Goal: Task Accomplishment & Management: Manage account settings

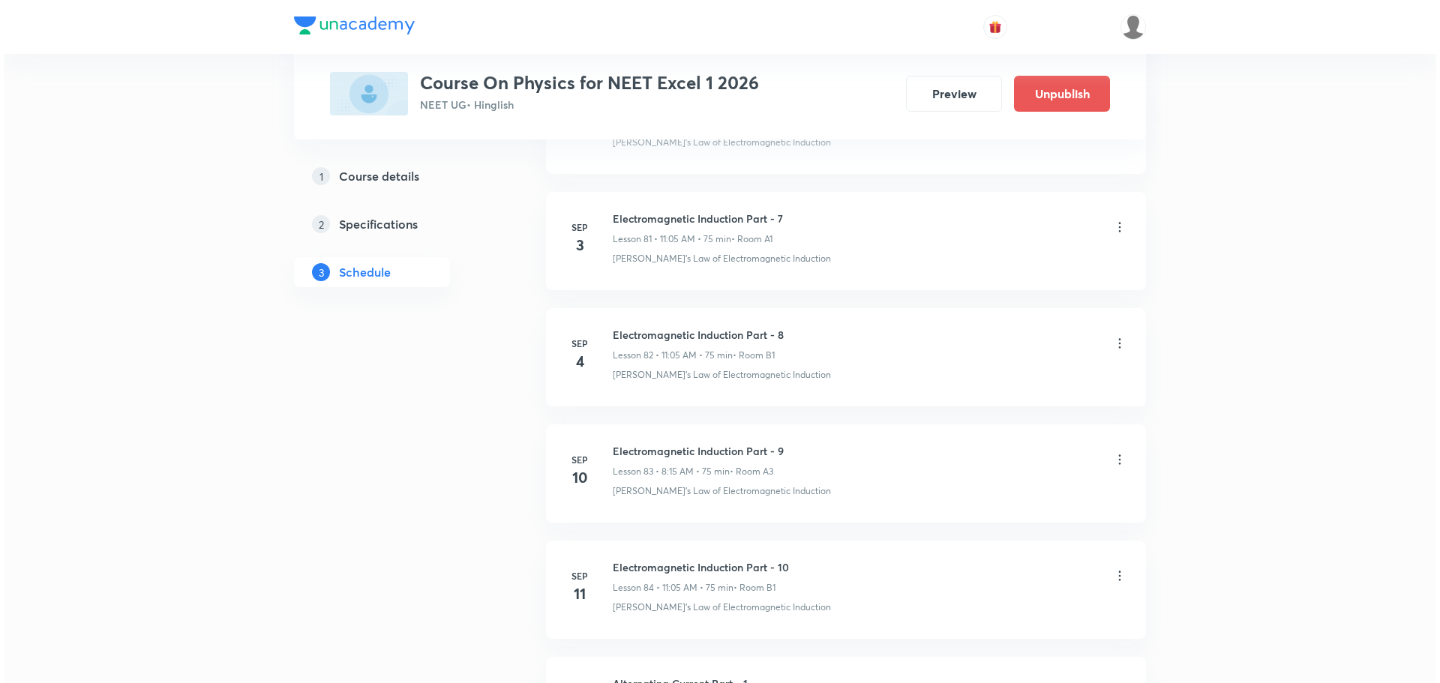
scroll to position [11675, 0]
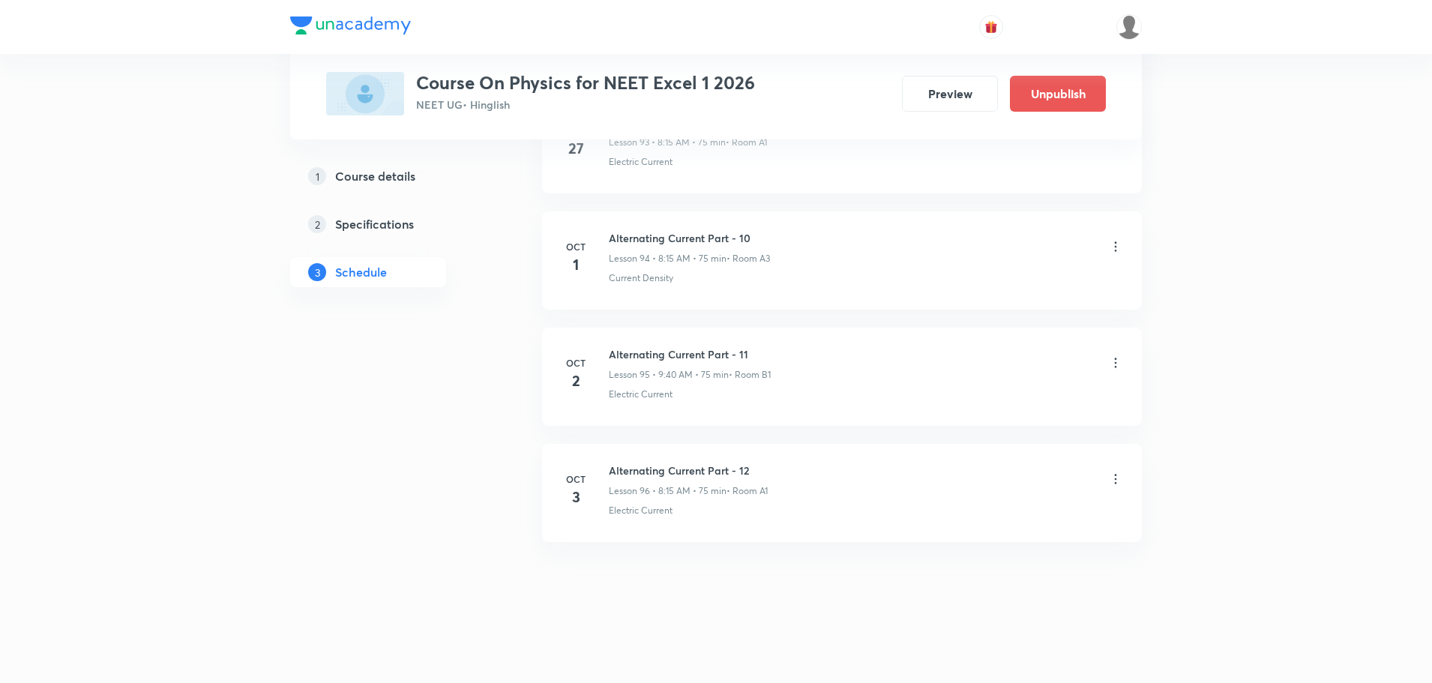
click at [1114, 251] on icon at bounding box center [1115, 246] width 15 height 15
click at [1035, 286] on li "Edit" at bounding box center [1039, 285] width 164 height 28
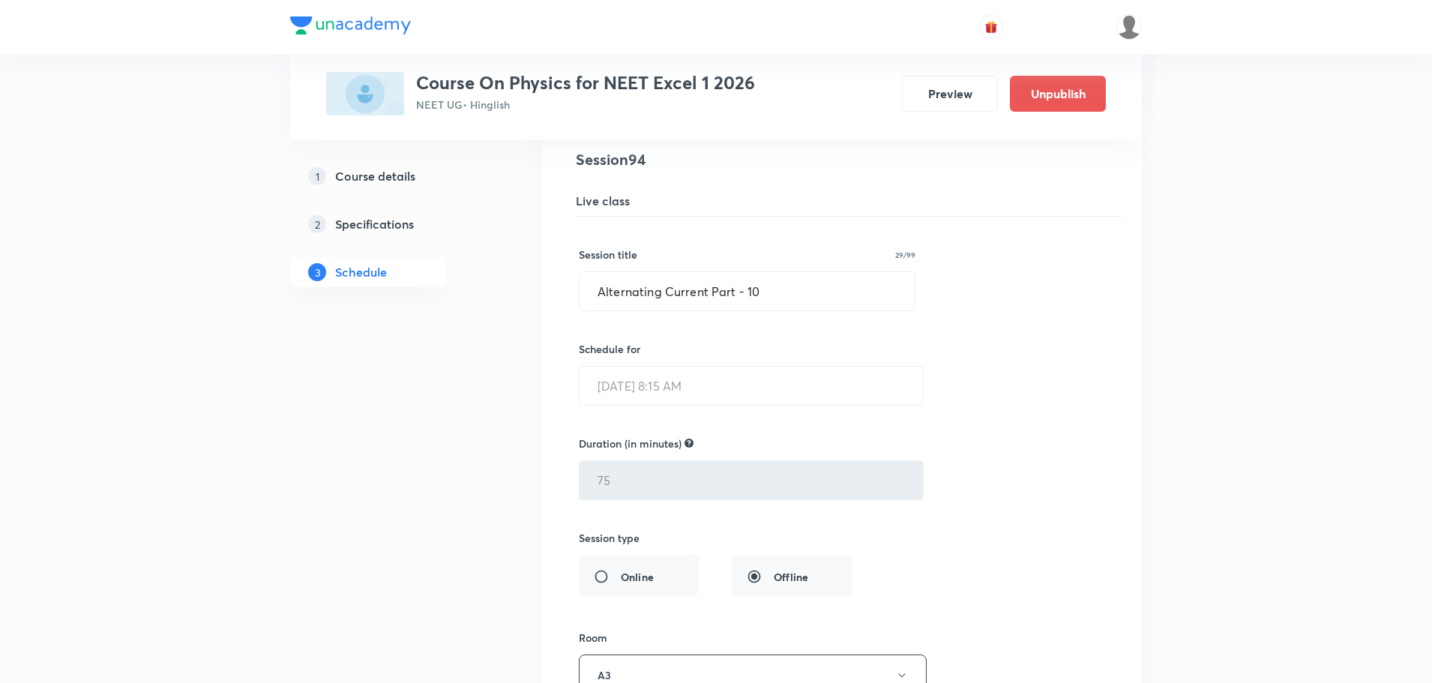
scroll to position [10963, 0]
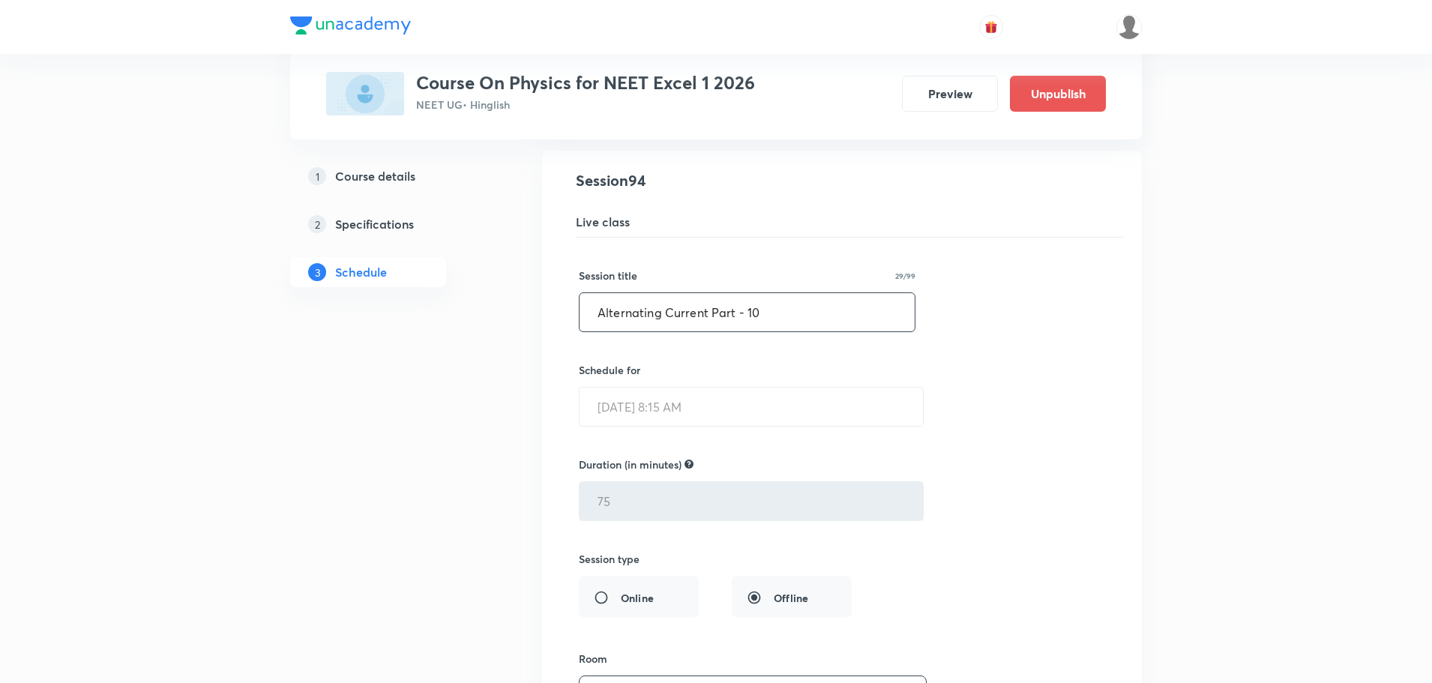
drag, startPoint x: 703, startPoint y: 315, endPoint x: 351, endPoint y: 334, distance: 352.9
click at [715, 321] on input "Ray optics t Part - 10" at bounding box center [747, 312] width 335 height 38
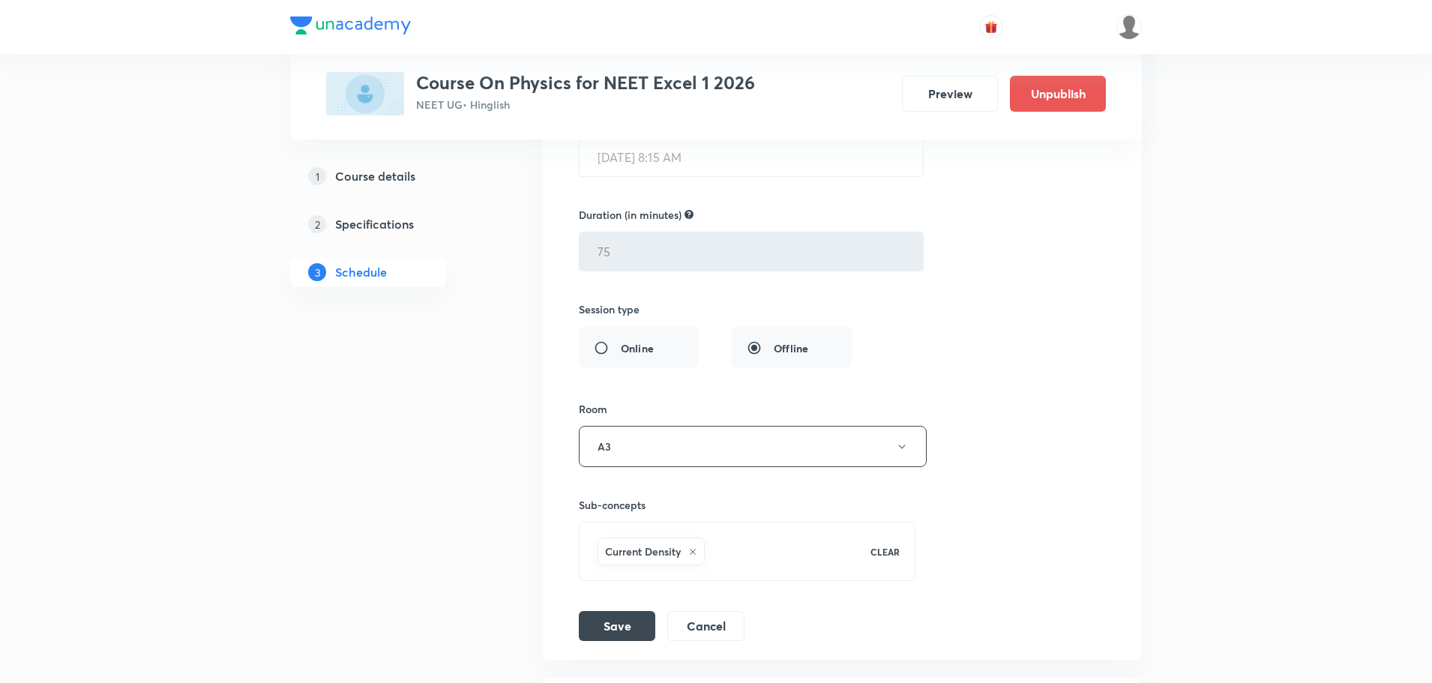
scroll to position [11563, 0]
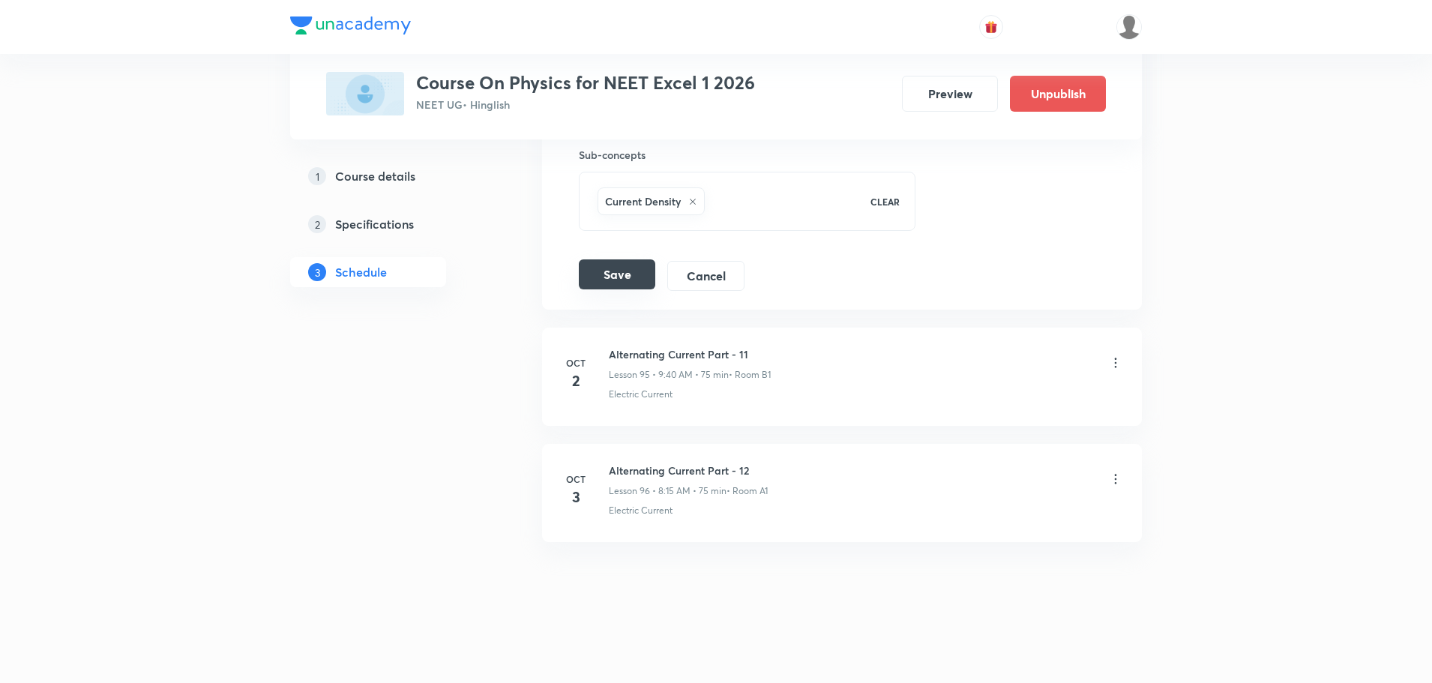
type input "Ray optics t Part - 1"
click at [593, 274] on button "Save" at bounding box center [617, 274] width 76 height 30
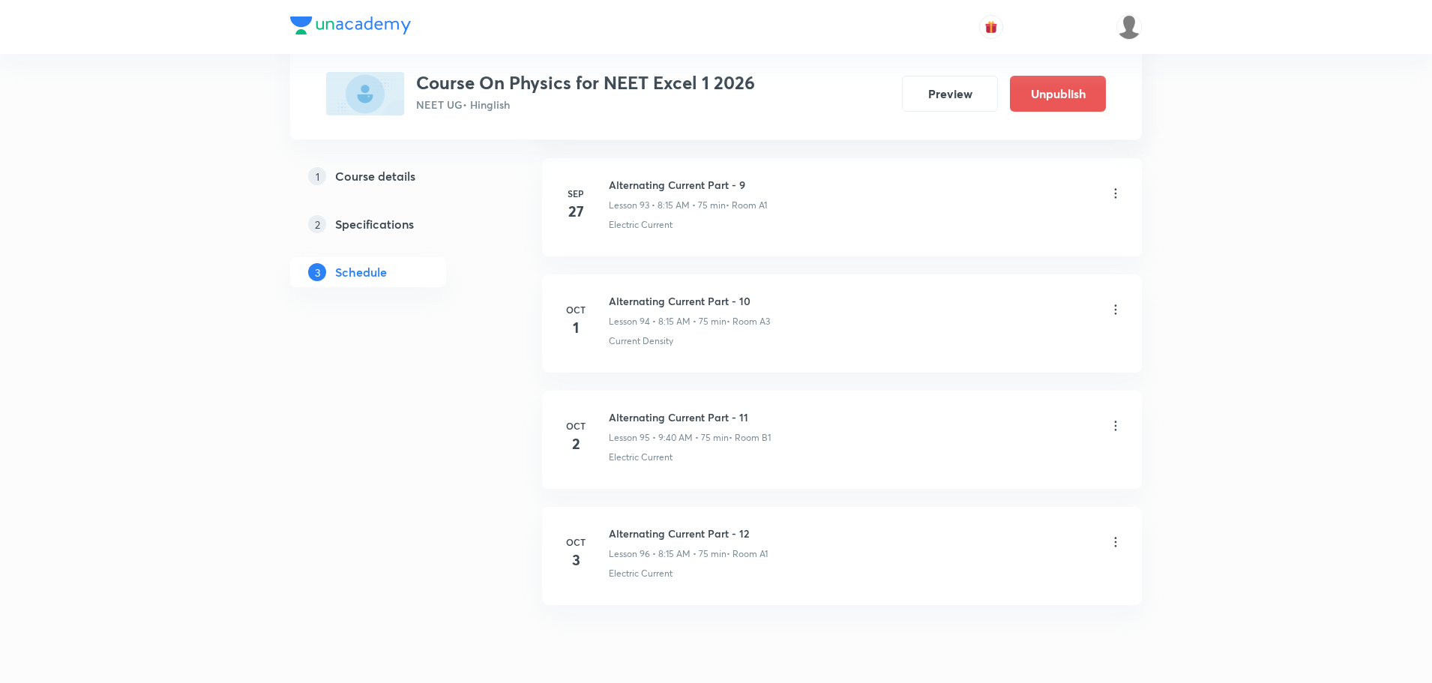
scroll to position [10986, 0]
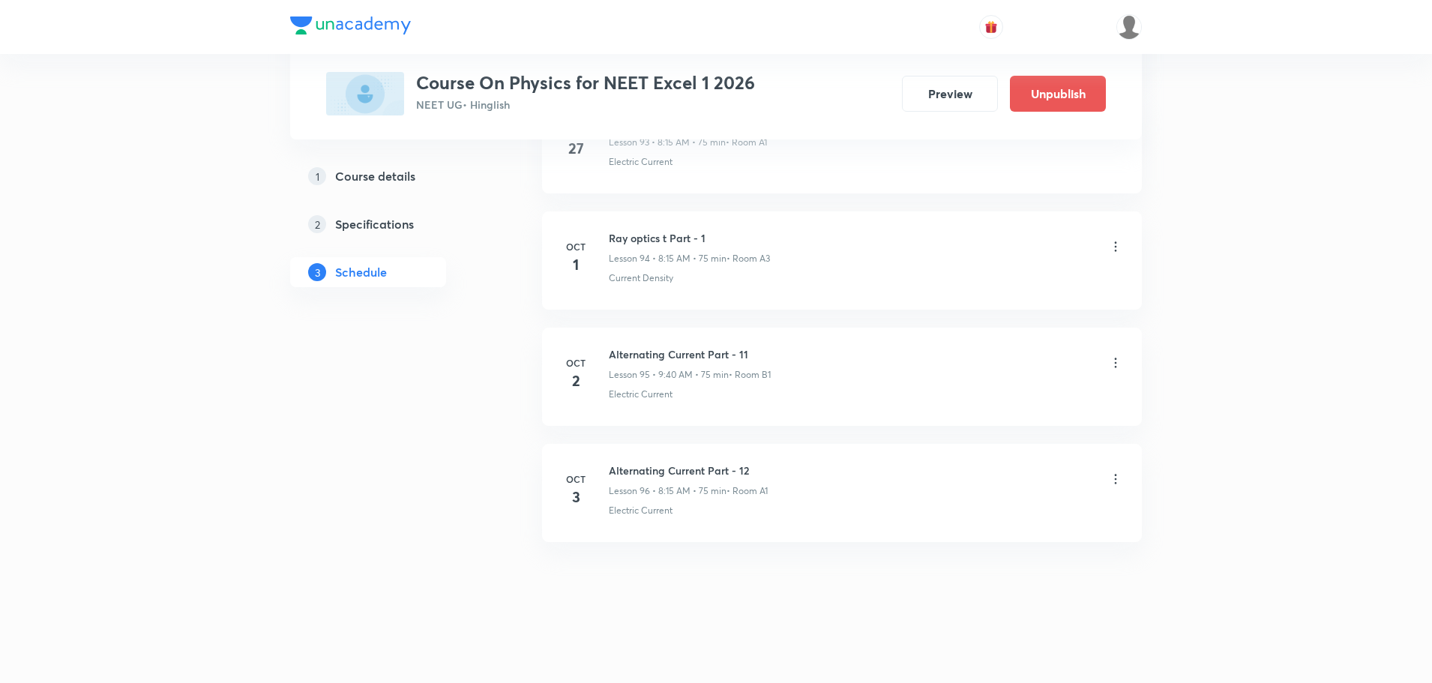
click at [1116, 364] on icon at bounding box center [1115, 362] width 15 height 15
click at [1011, 397] on li "Edit" at bounding box center [1039, 401] width 164 height 28
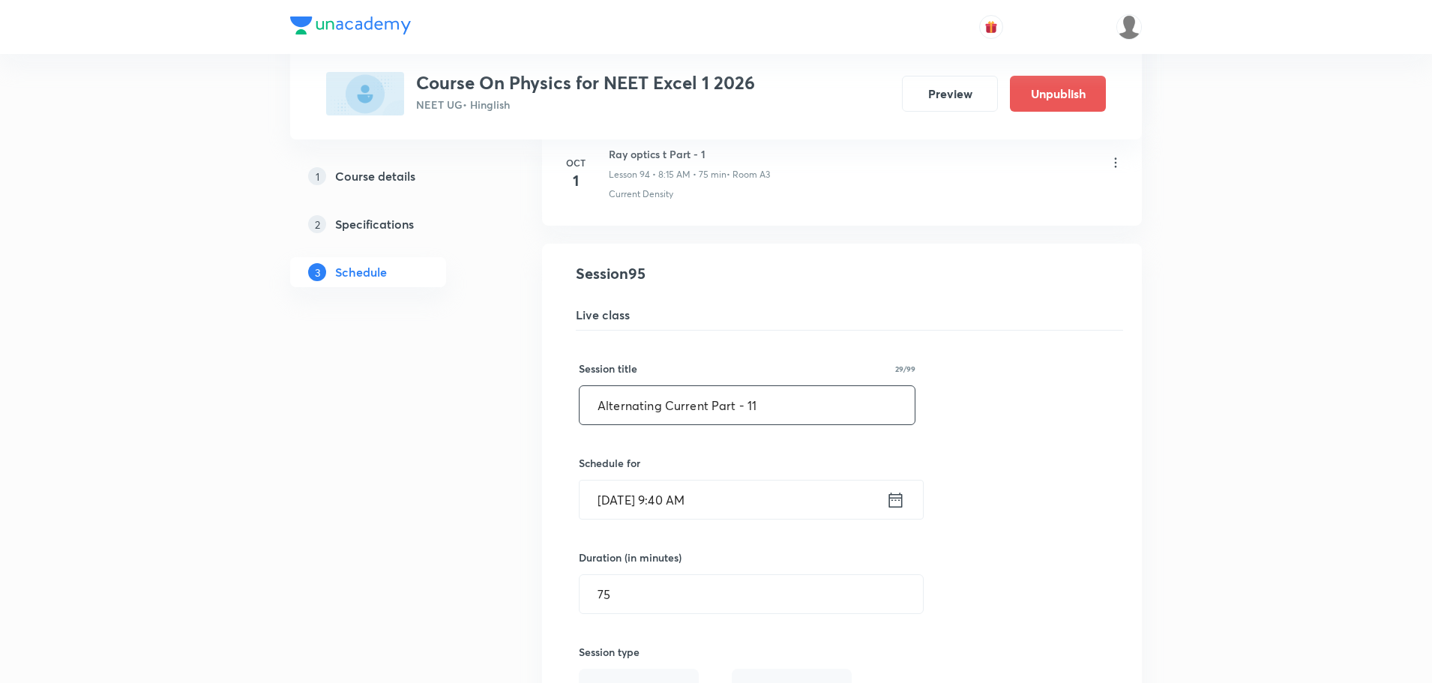
drag, startPoint x: 706, startPoint y: 408, endPoint x: 361, endPoint y: 383, distance: 345.0
click at [728, 387] on input "Ray Optics Part - 11" at bounding box center [747, 405] width 335 height 38
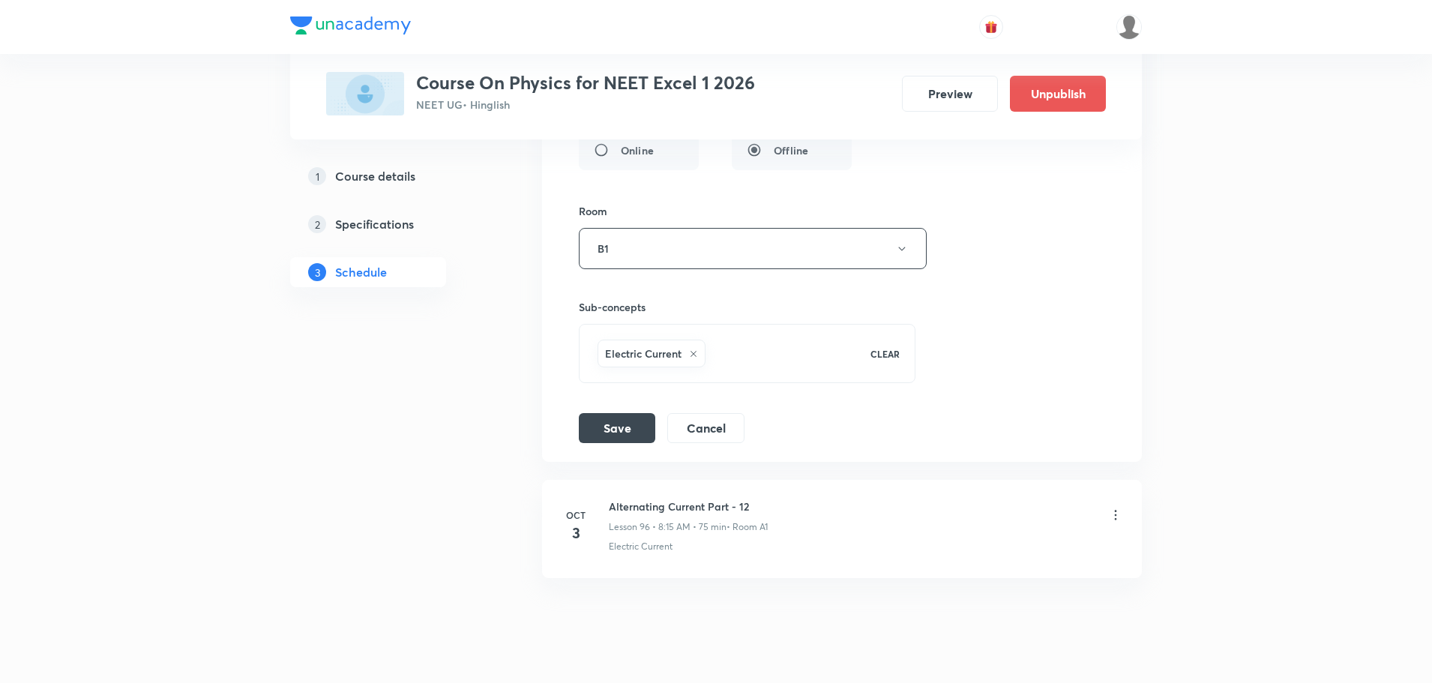
scroll to position [11563, 0]
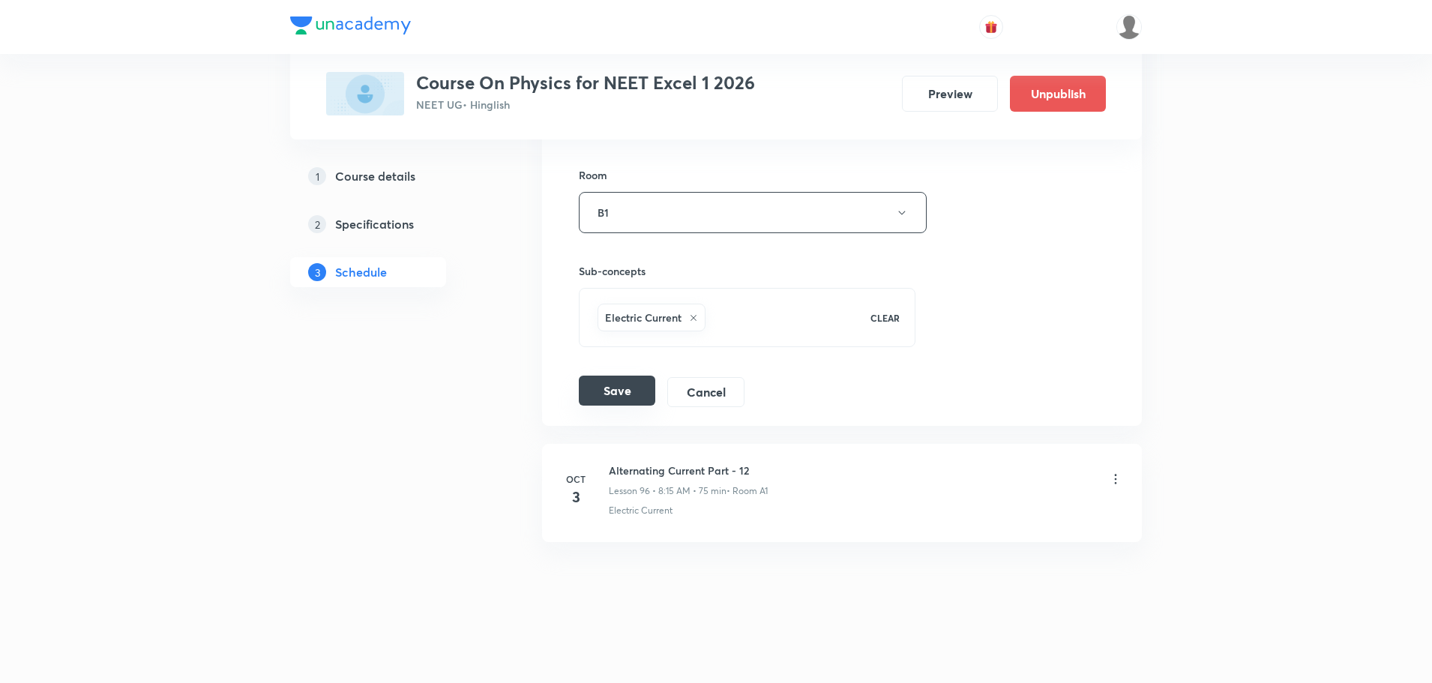
type input "Ray Optics Part - 2"
click at [597, 397] on button "Save" at bounding box center [617, 391] width 76 height 30
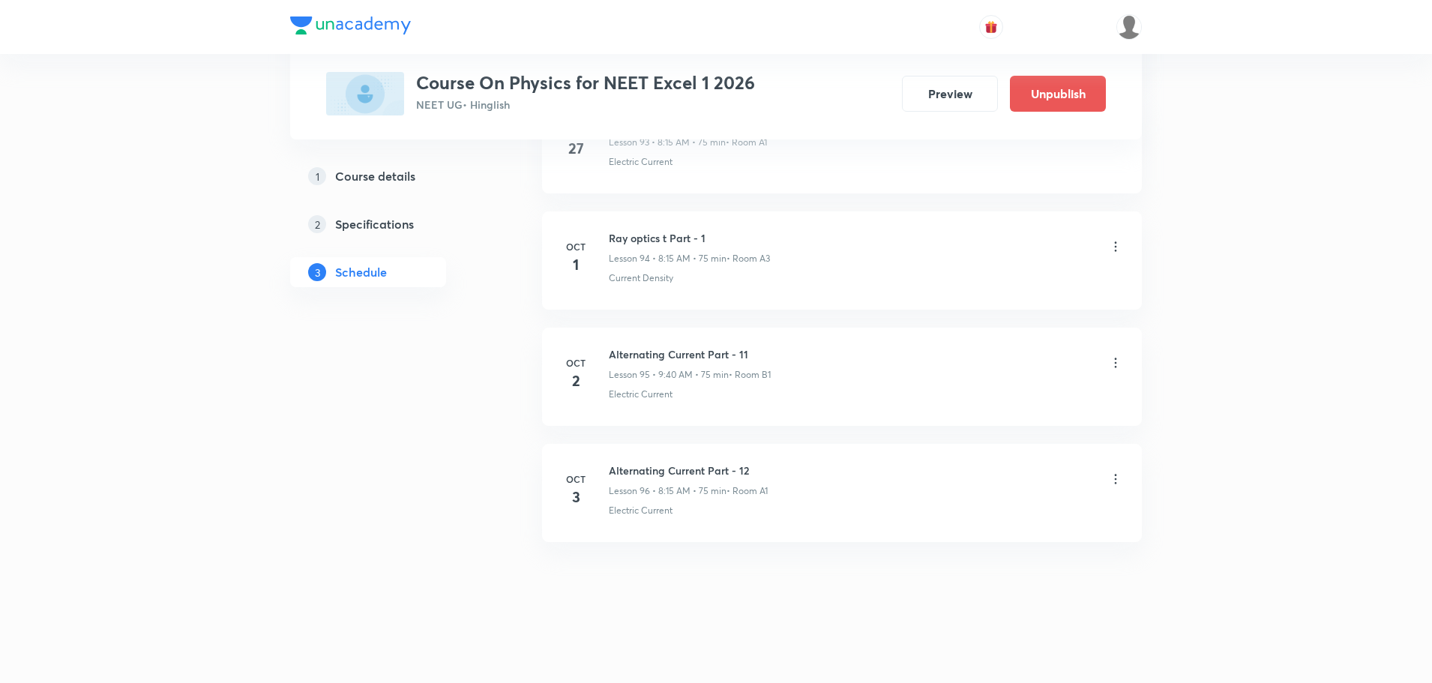
scroll to position [10986, 0]
click at [1121, 470] on div "Alternating Current Part - 12 Lesson 96 • 8:15 AM • 75 min • Room A1" at bounding box center [866, 480] width 514 height 35
click at [1110, 478] on icon at bounding box center [1115, 479] width 15 height 15
click at [980, 513] on p "Edit" at bounding box center [978, 517] width 19 height 16
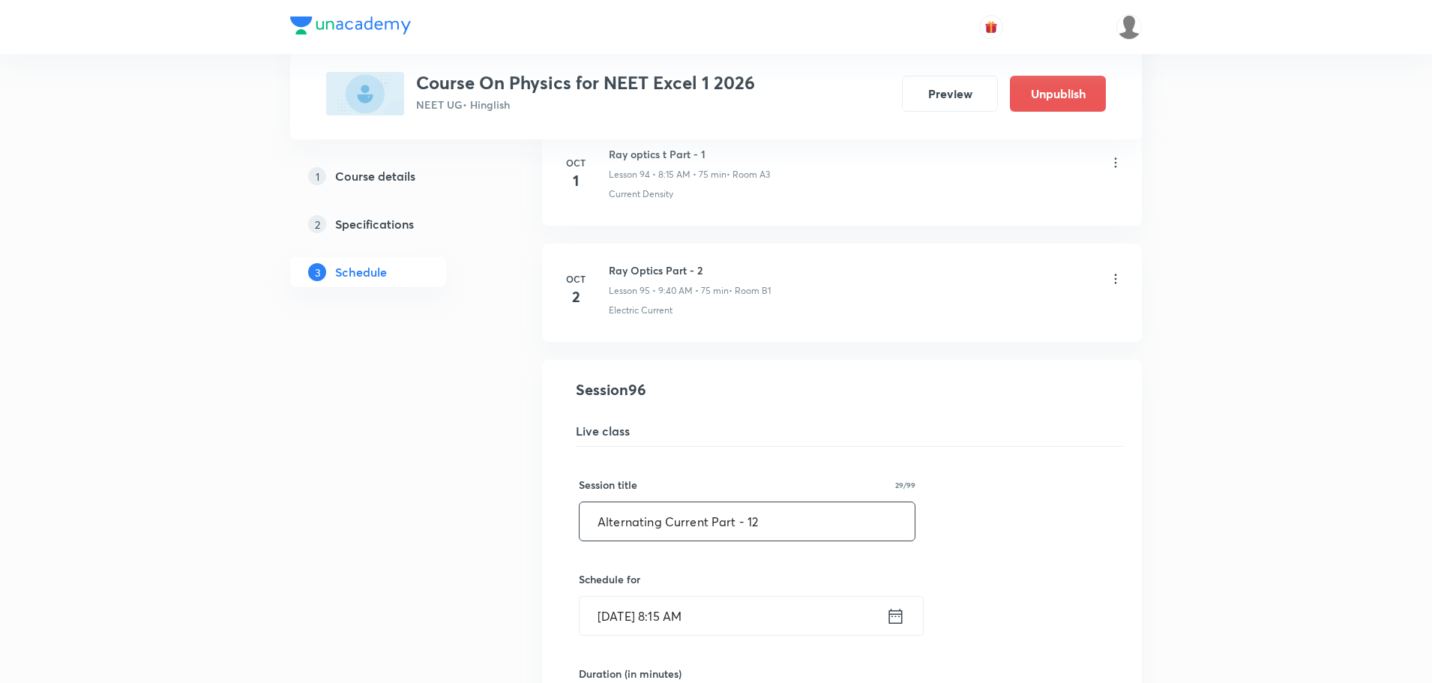
drag, startPoint x: 705, startPoint y: 522, endPoint x: 345, endPoint y: 514, distance: 360.0
click at [716, 522] on input "Ray Optics Part - 12" at bounding box center [747, 521] width 335 height 38
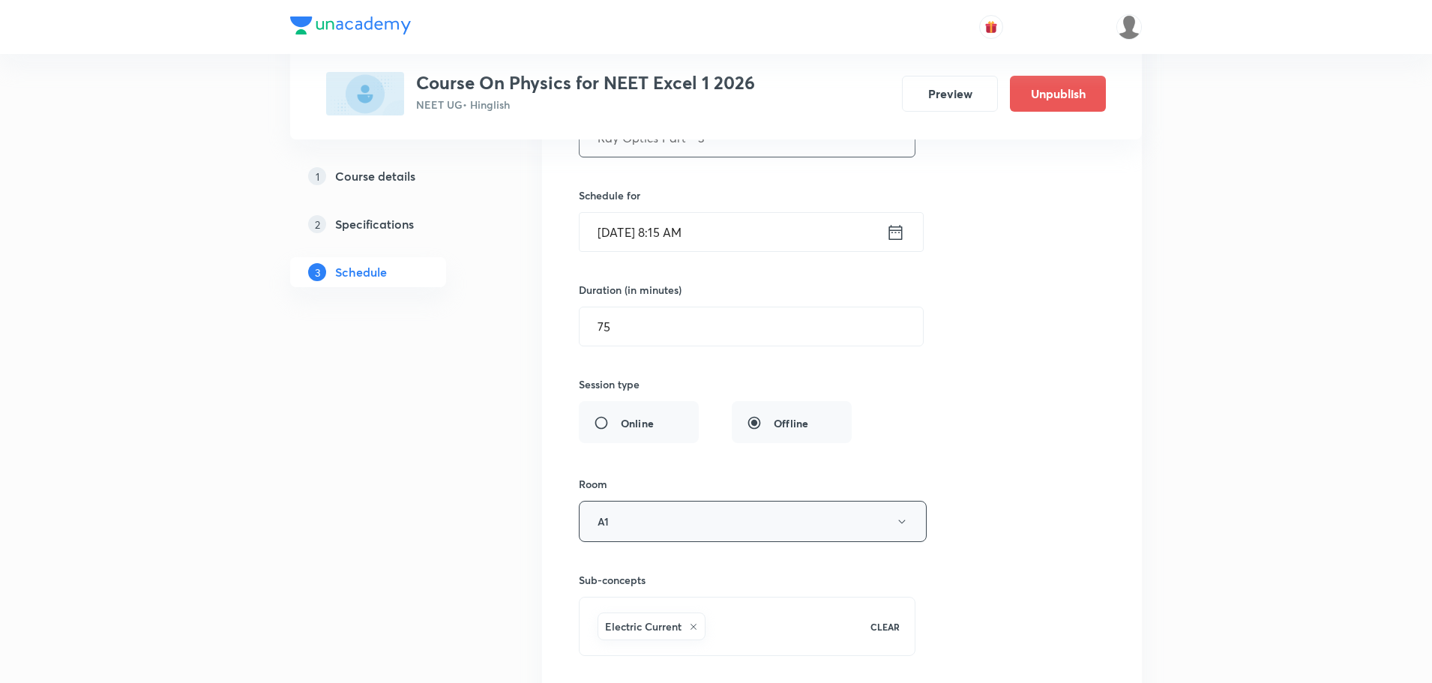
scroll to position [11563, 0]
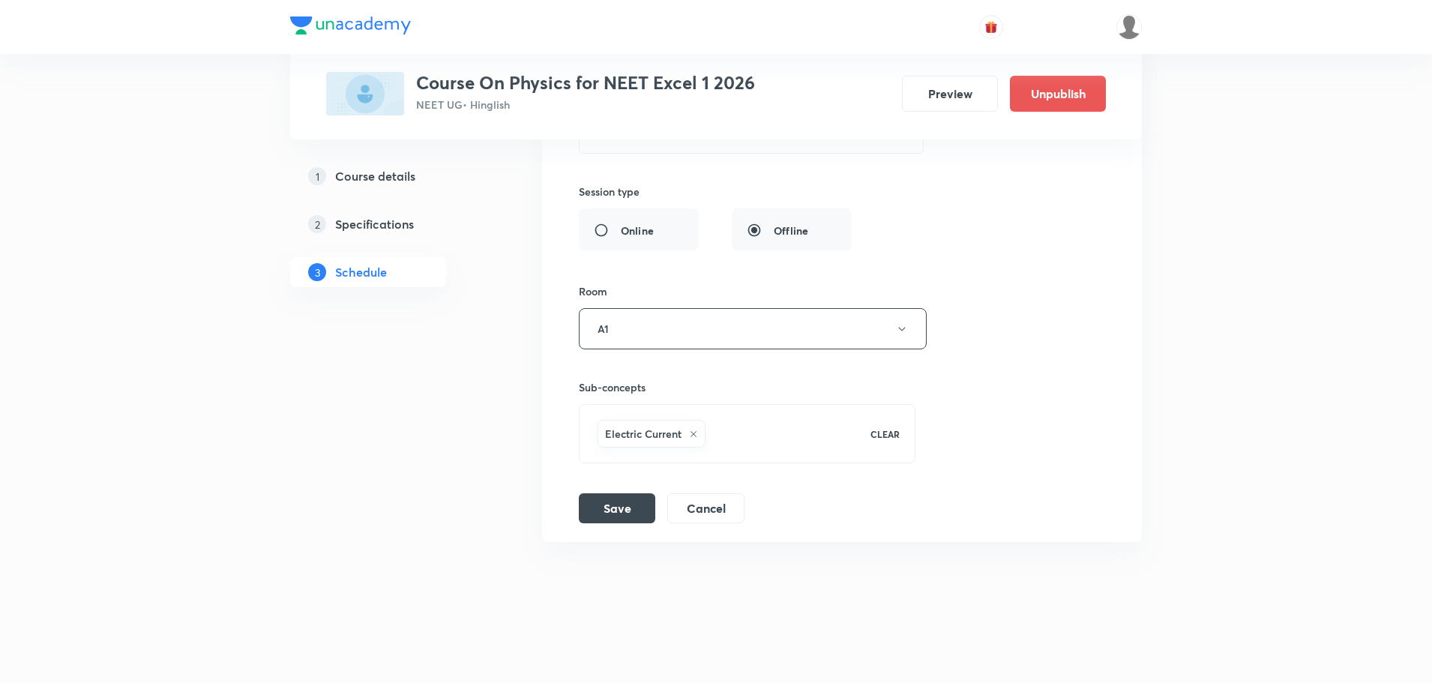
type input "Ray Optics Part - 3"
click at [610, 528] on li "Alternating Current Part - 12 Lesson 96 • Room A1 Electric Current Session 96 L…" at bounding box center [842, 162] width 600 height 759
click at [627, 510] on button "Save" at bounding box center [617, 507] width 76 height 30
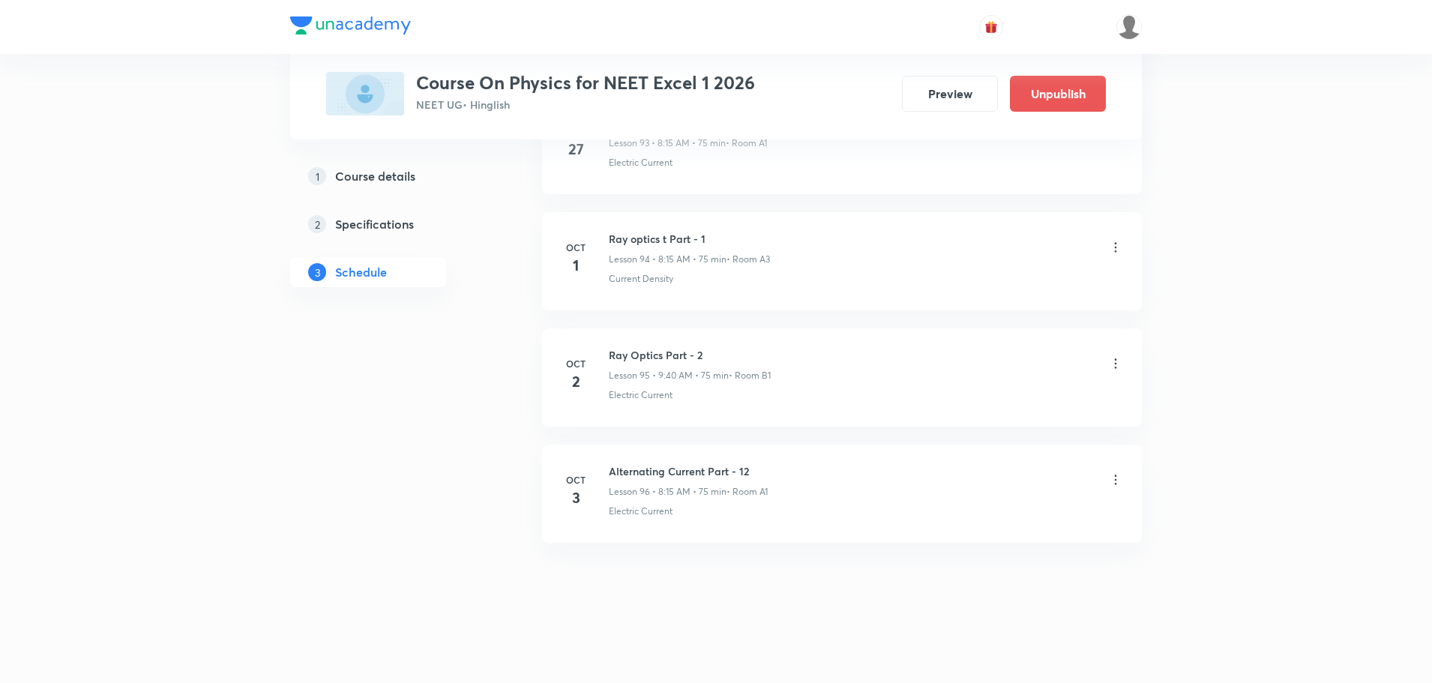
scroll to position [10986, 0]
click at [1116, 481] on icon at bounding box center [1115, 479] width 15 height 15
click at [990, 505] on li "Edit" at bounding box center [1039, 517] width 164 height 28
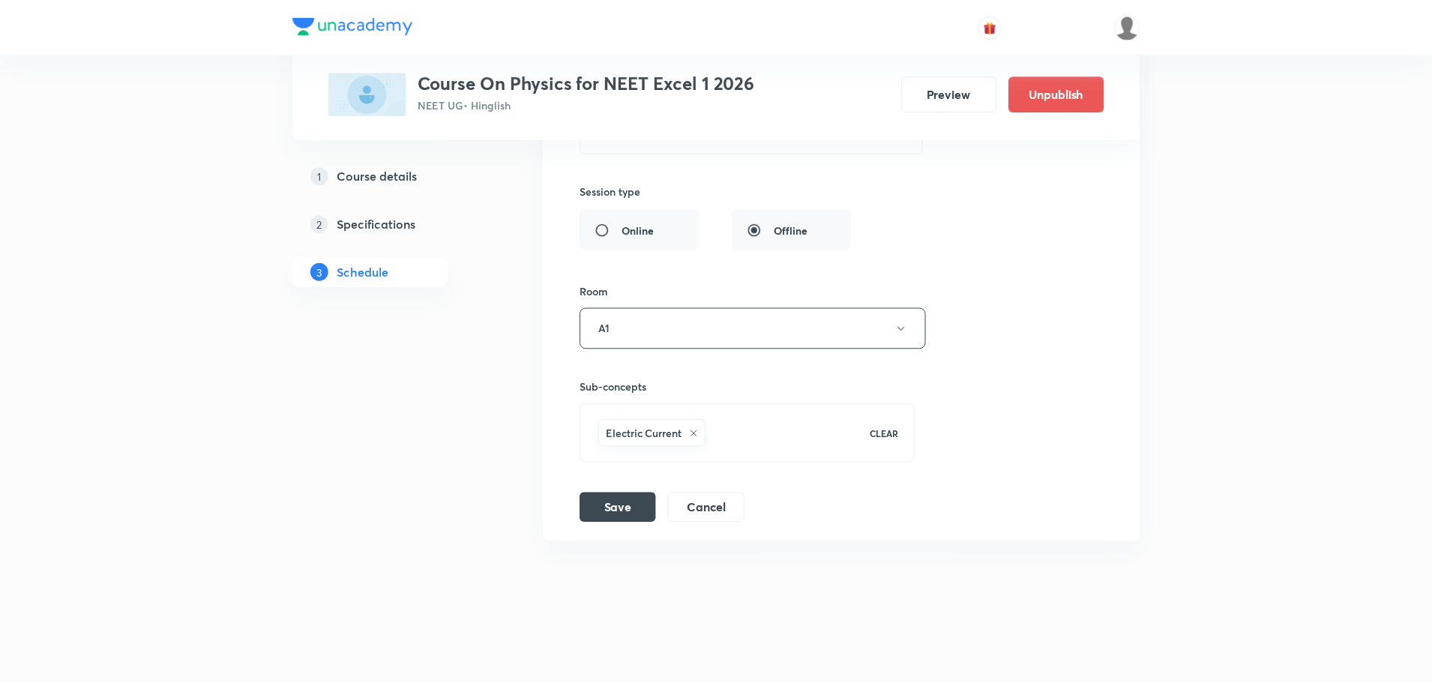
scroll to position [11563, 0]
click at [686, 436] on div "Electric Current" at bounding box center [652, 434] width 108 height 28
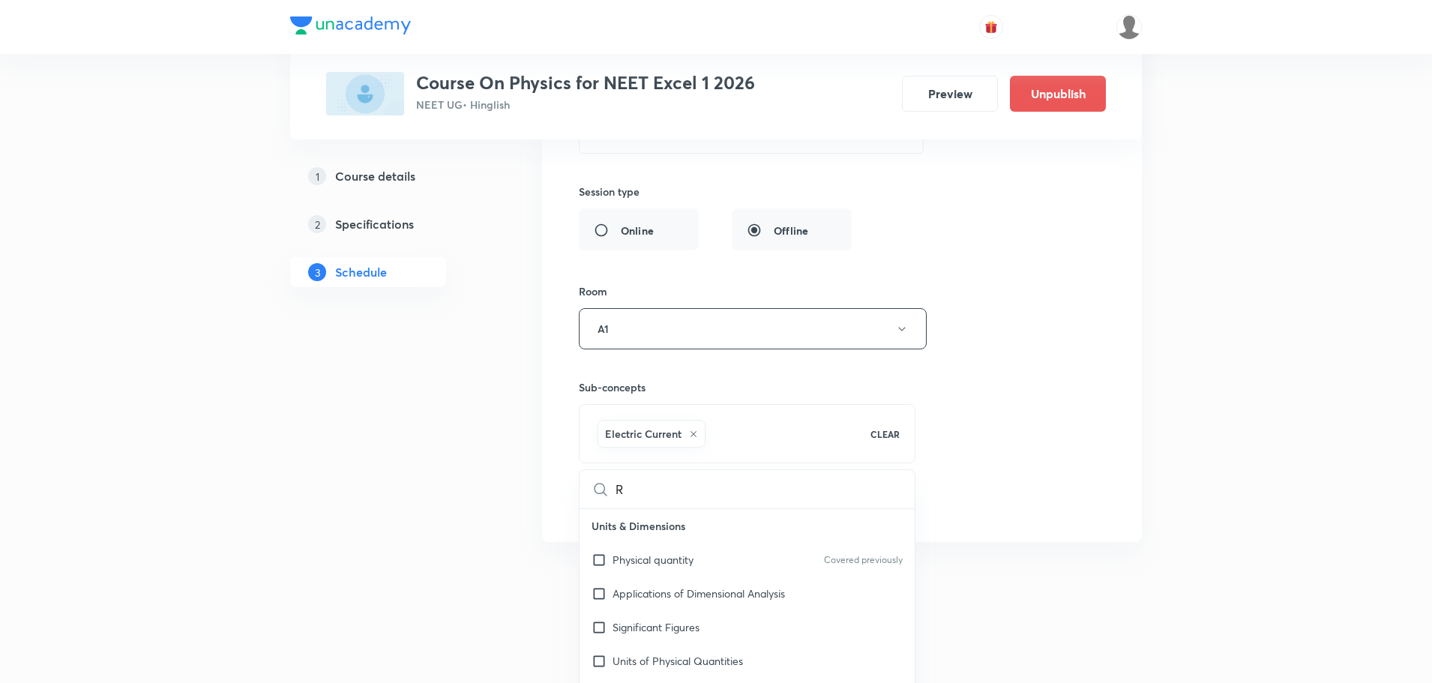
type input "Ra"
checkbox input "true"
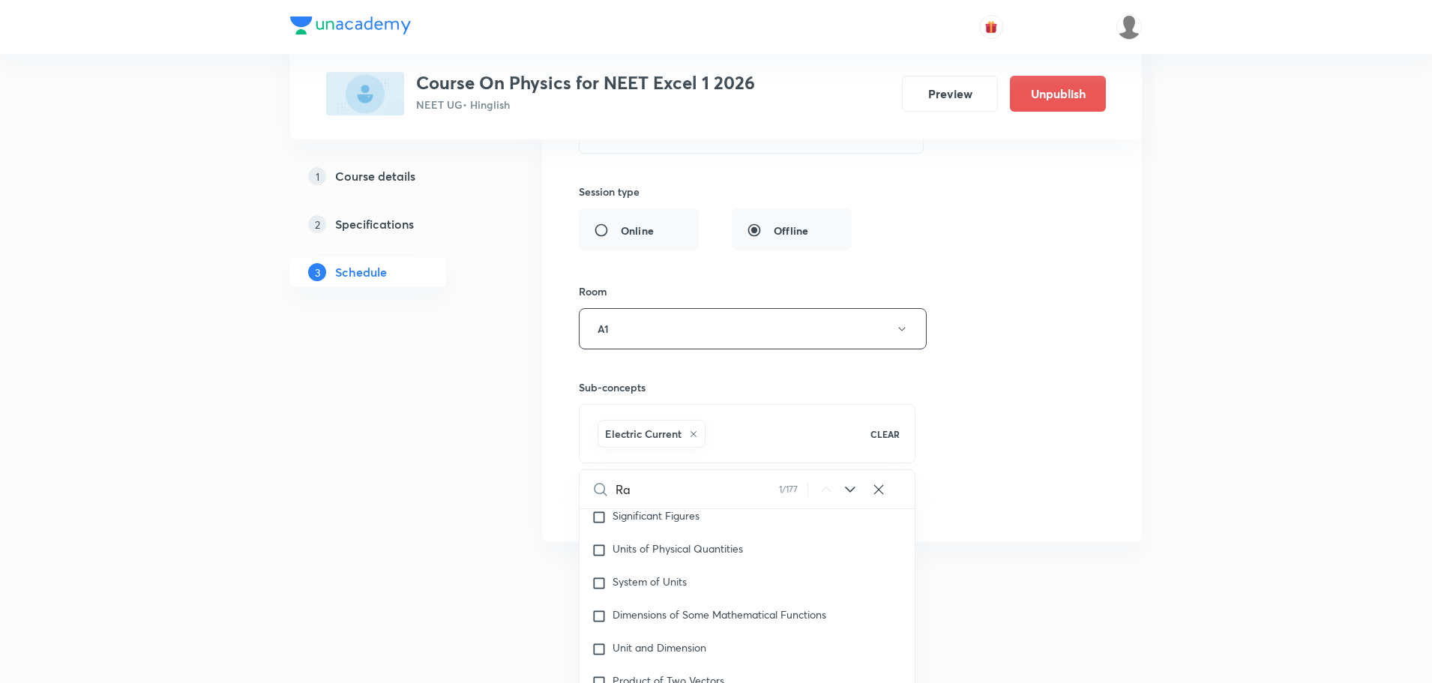
scroll to position [121, 0]
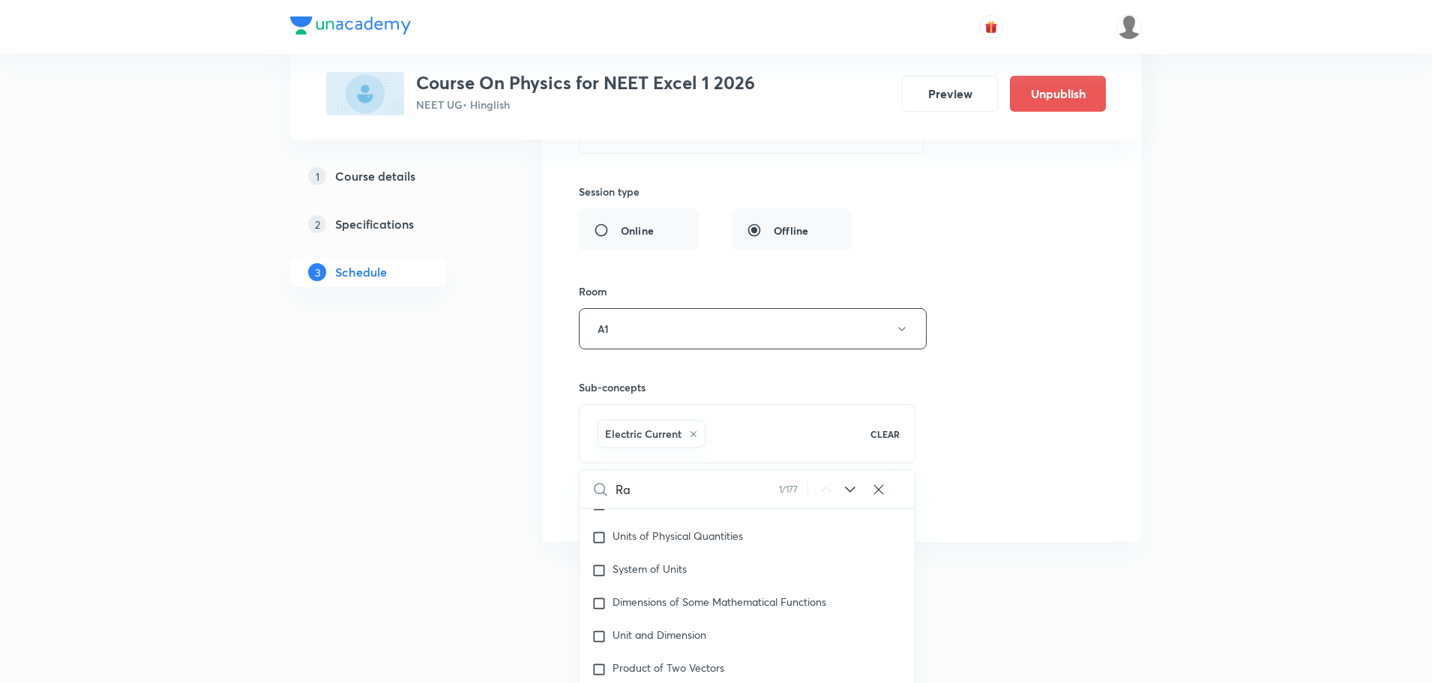
type input "Ray"
checkbox input "true"
type input "Ray"
checkbox input "true"
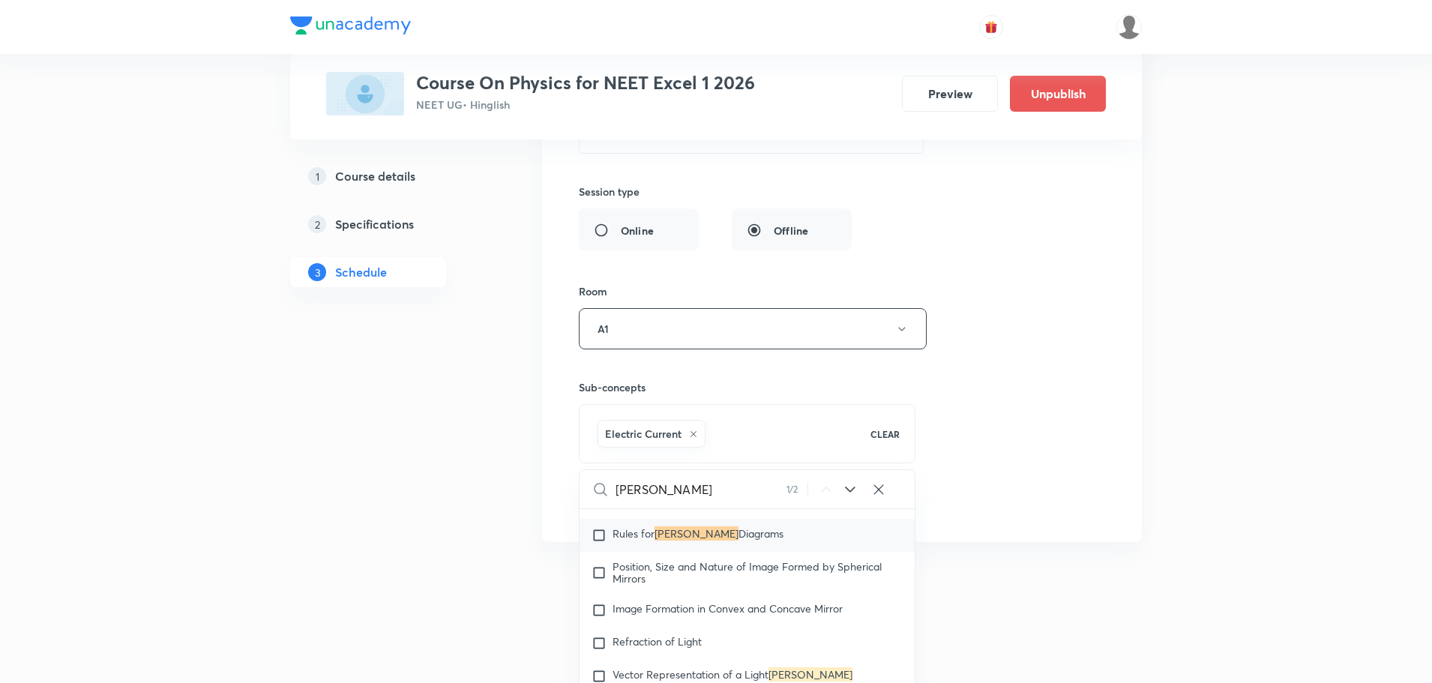
scroll to position [21257, 0]
type input "Ray O"
checkbox input "true"
type input "Ray Op"
checkbox input "true"
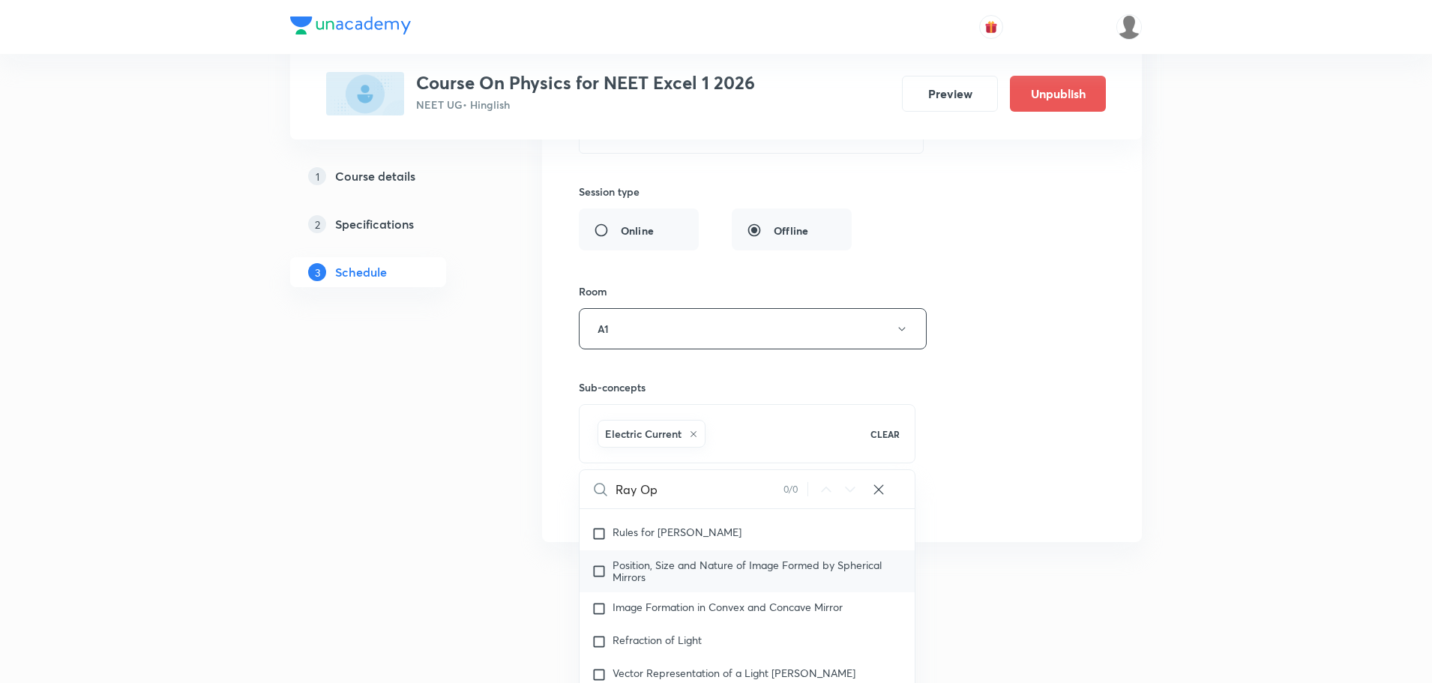
type input "Ray Opt"
checkbox input "true"
type input "Ray Opti"
checkbox input "true"
type input "Ray Optic"
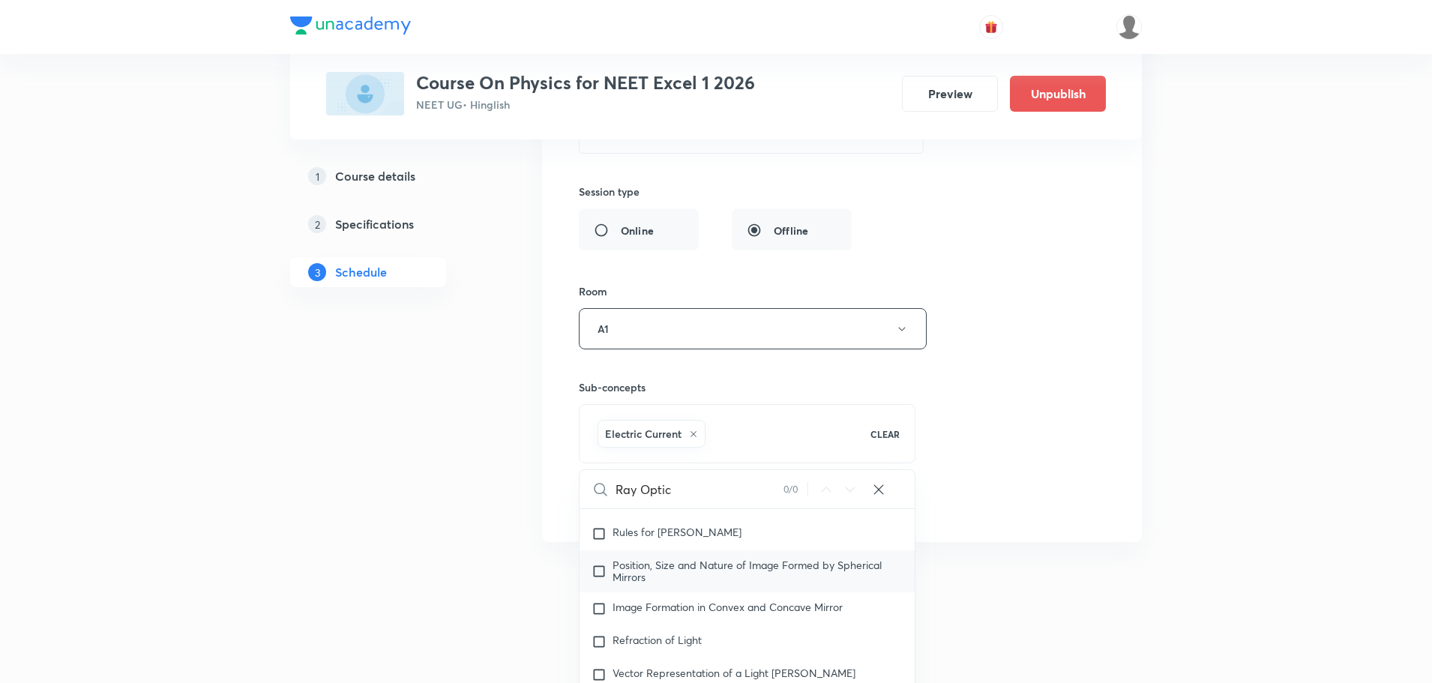
checkbox input "true"
type input "Ray Optics"
checkbox input "true"
click at [642, 491] on input "Ray Optics" at bounding box center [700, 489] width 168 height 38
type input "RayOptics"
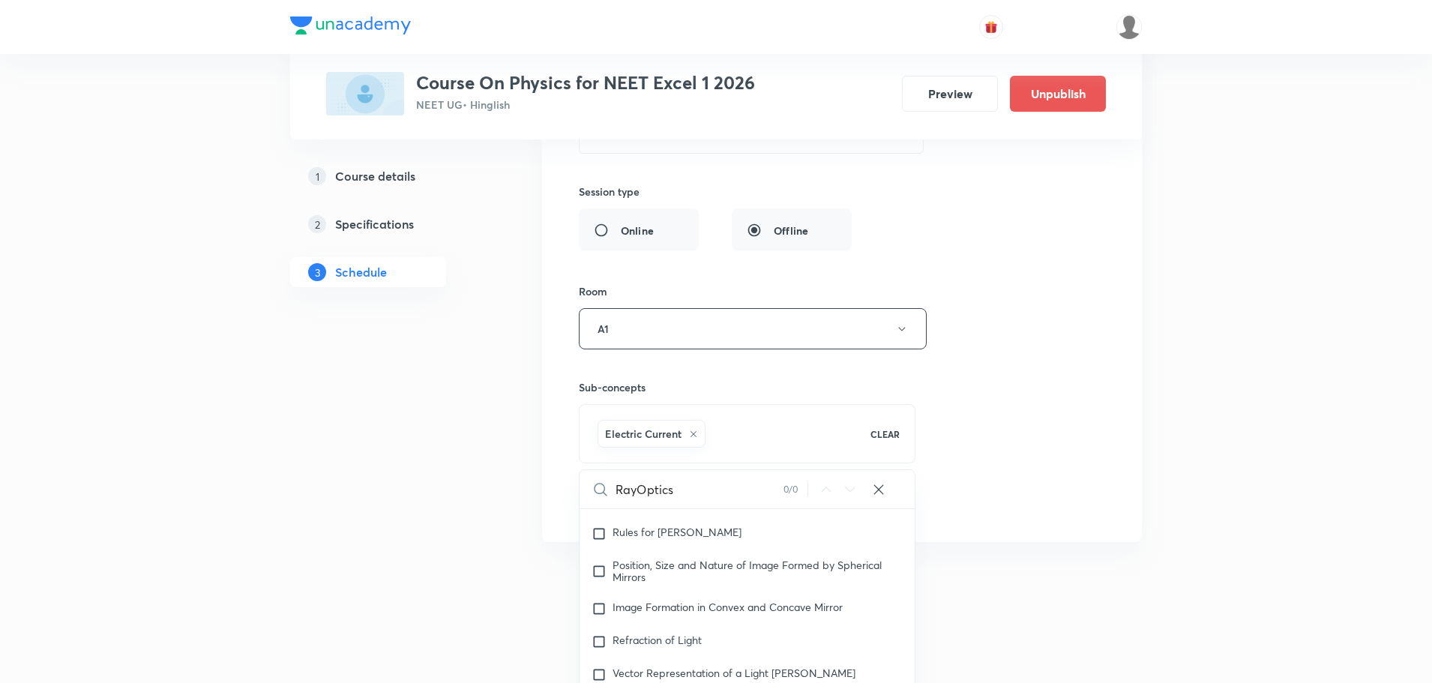
checkbox input "true"
type input "ROptics"
checkbox input "true"
type input "Optics"
checkbox input "true"
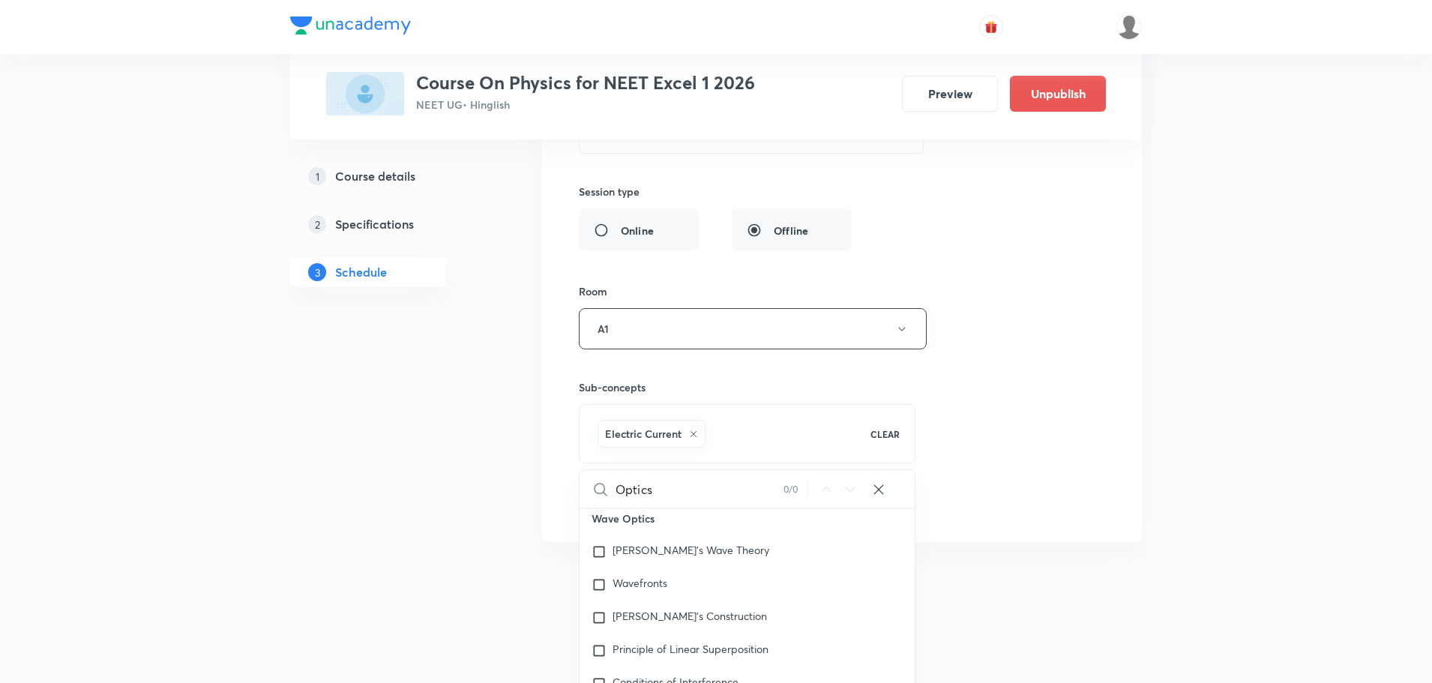
scroll to position [22307, 0]
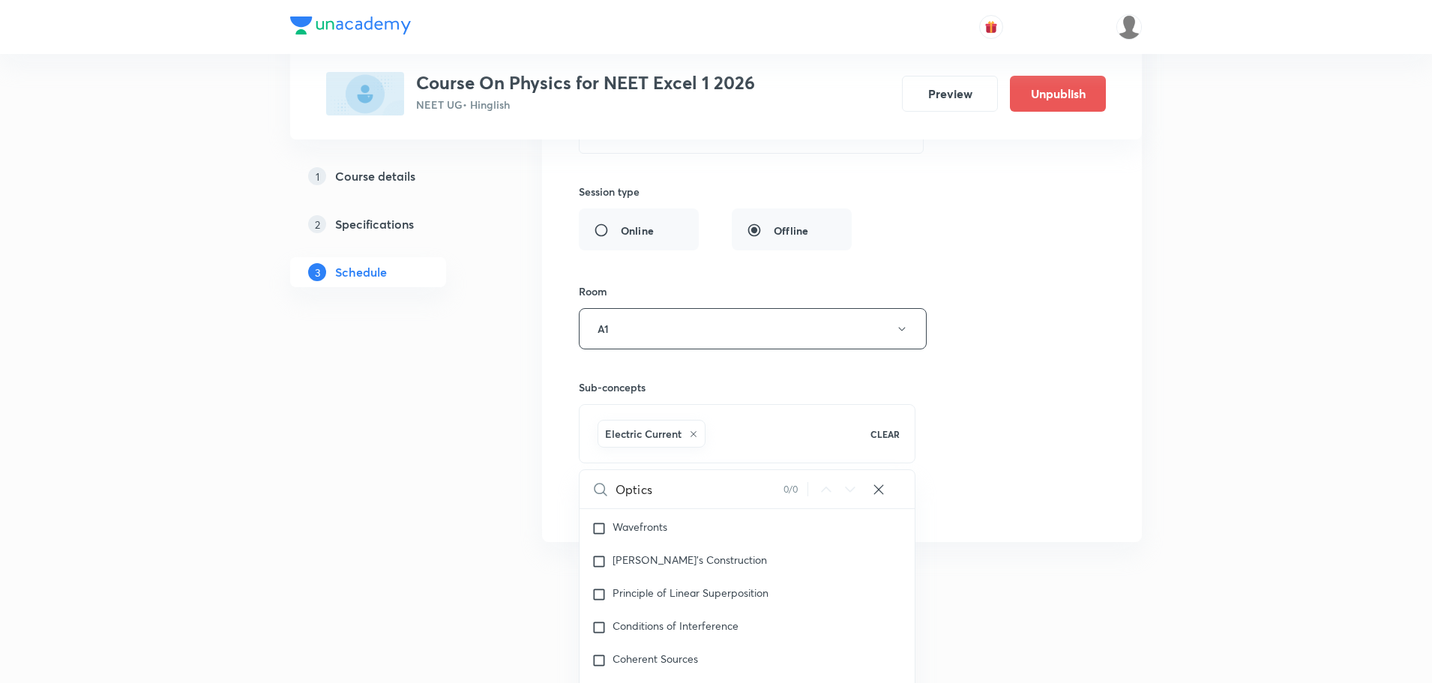
type input "ROptics"
checkbox input "true"
type input "RaOptics"
checkbox input "true"
type input "RayOptics"
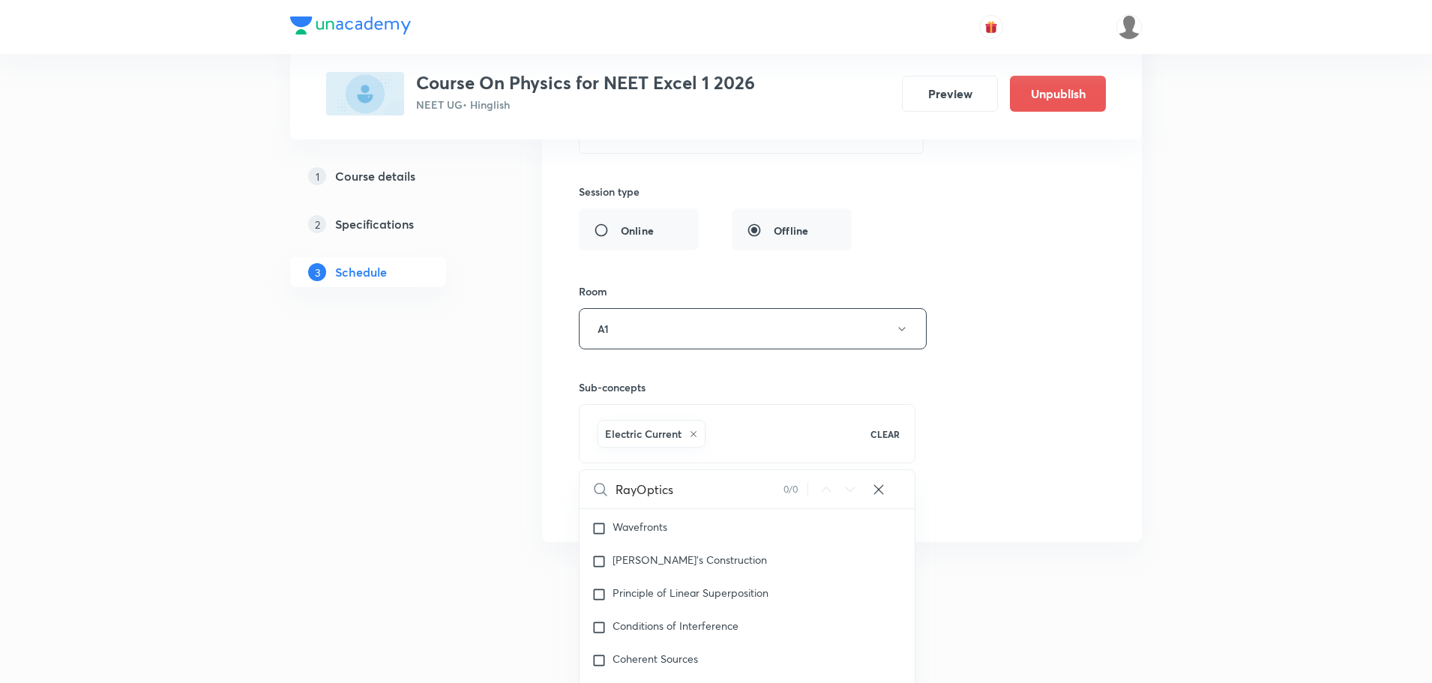
checkbox input "true"
type input "Ray Optics"
checkbox input "true"
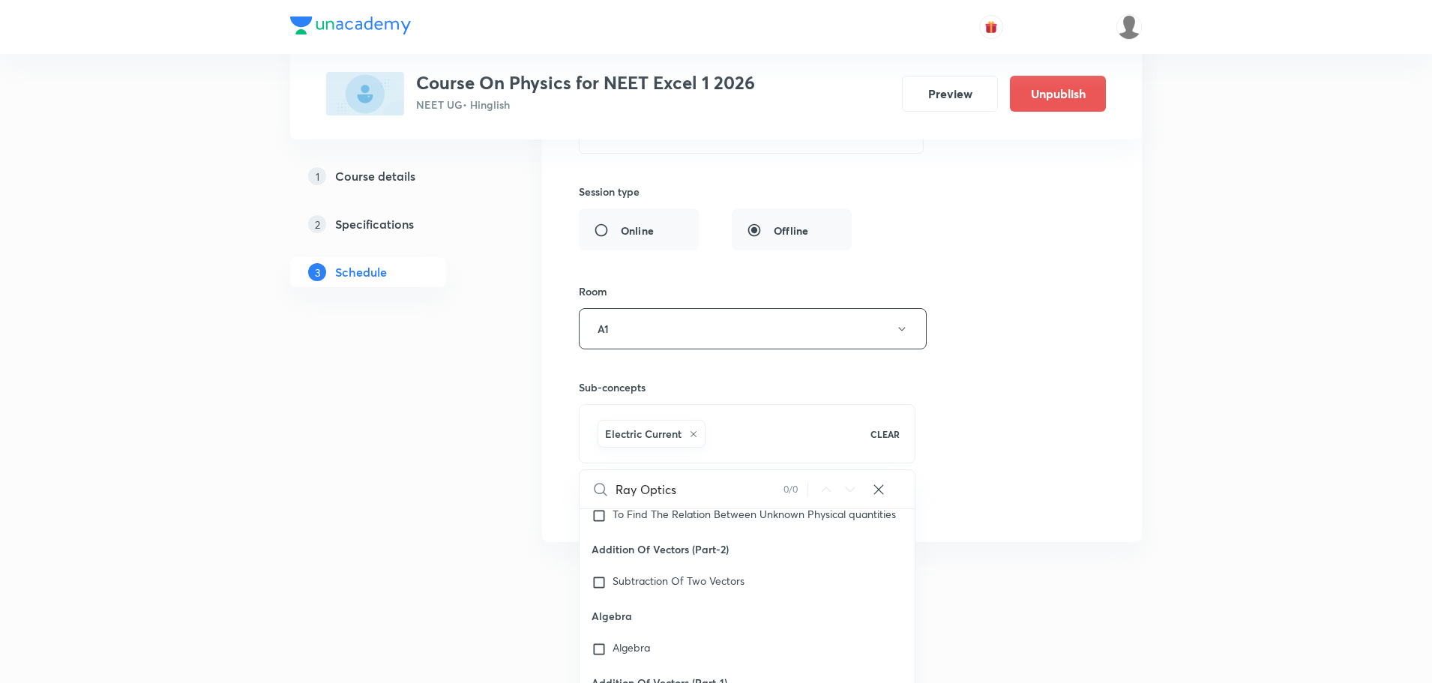
click at [699, 491] on input "Ray Optics" at bounding box center [700, 489] width 168 height 38
type input "Ray Opti"
checkbox input "true"
type input "Ray Opt"
checkbox input "true"
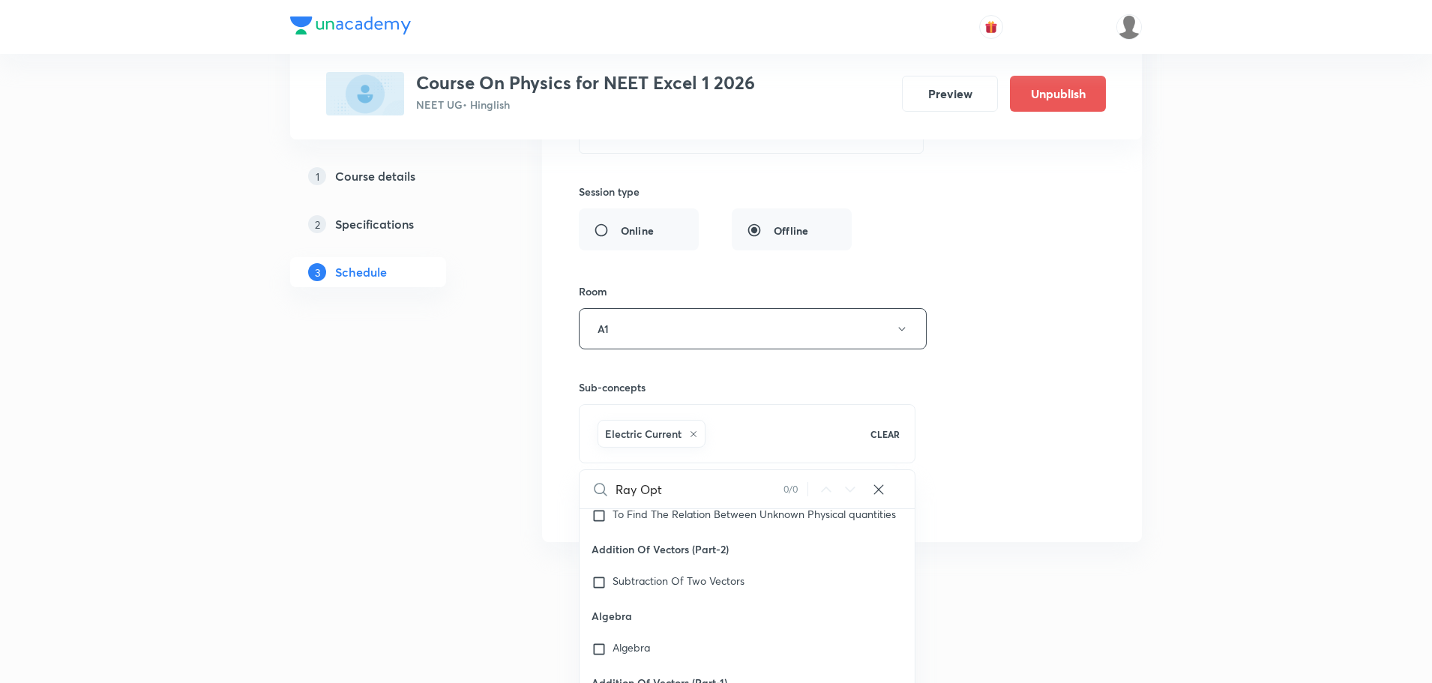
type input "Ray Op"
checkbox input "true"
type input "Ray O"
checkbox input "true"
type input "Ray"
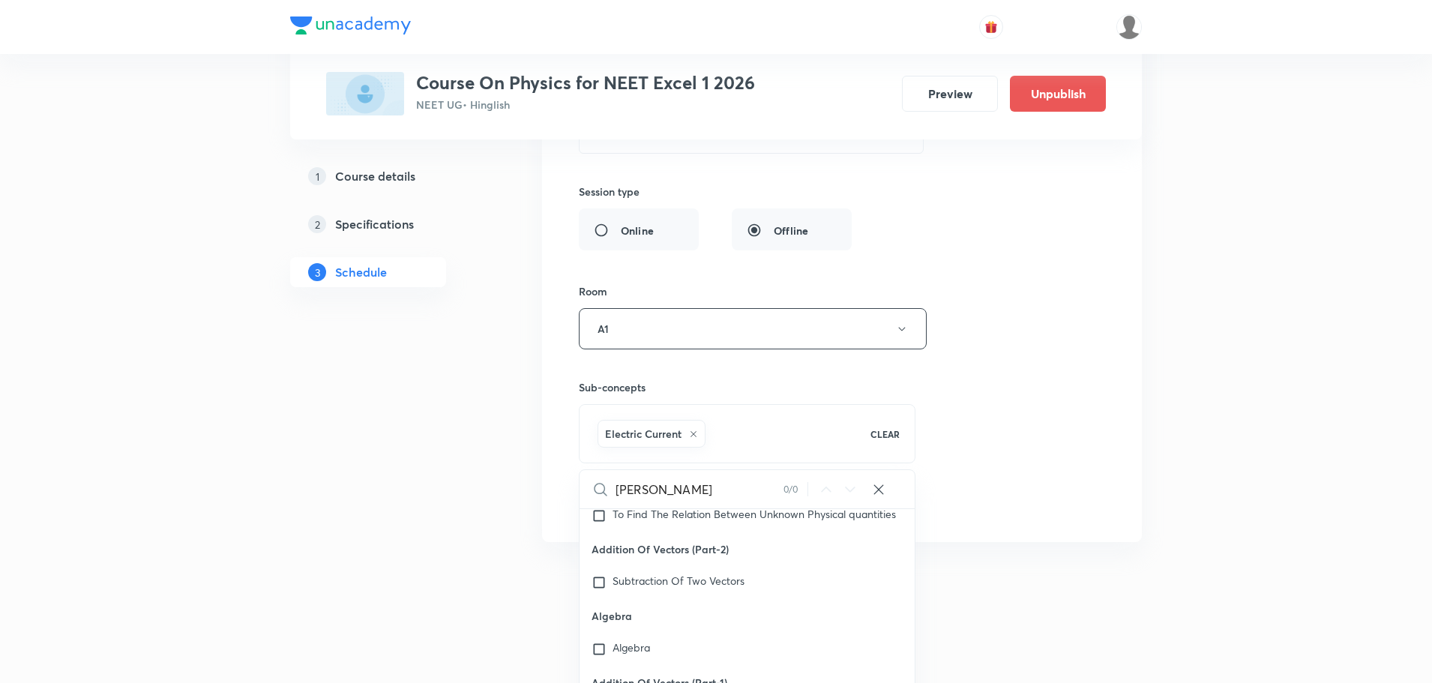
checkbox input "true"
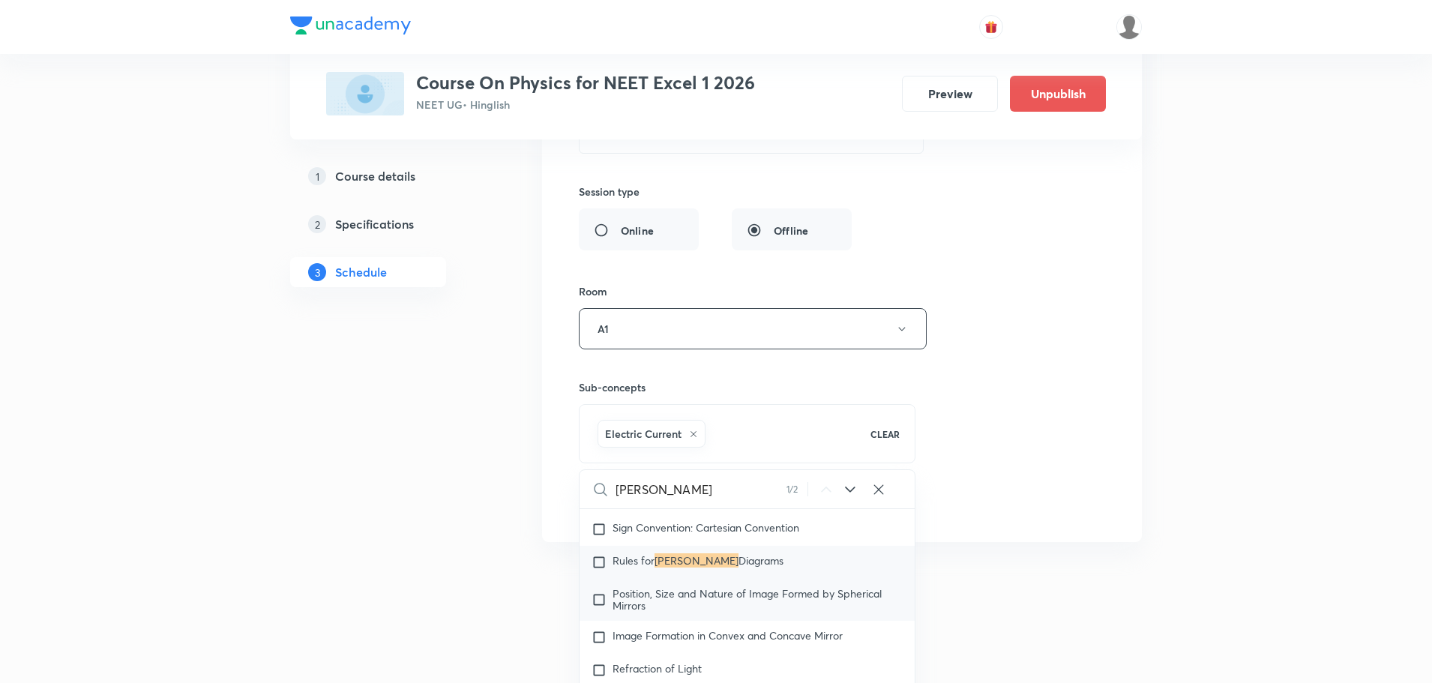
scroll to position [21257, 0]
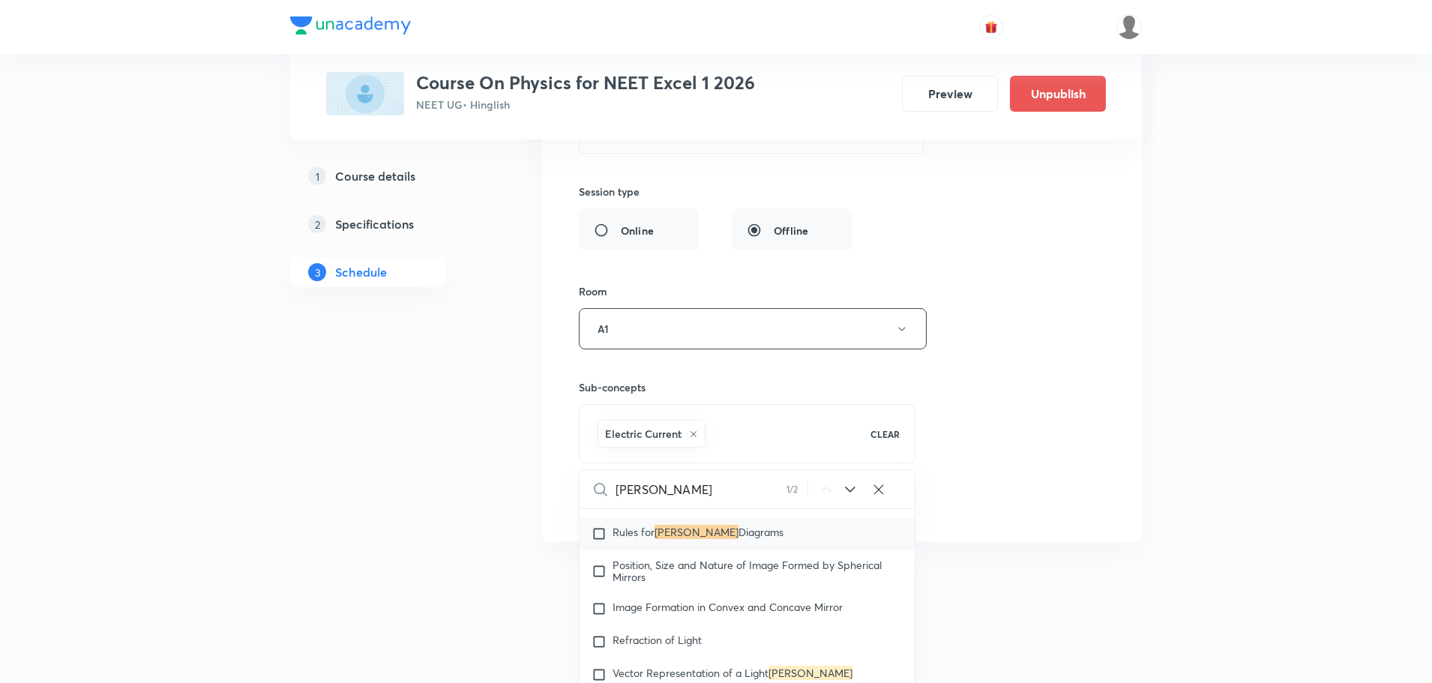
type input "Ray"
click at [606, 541] on input "checkbox" at bounding box center [602, 533] width 21 height 15
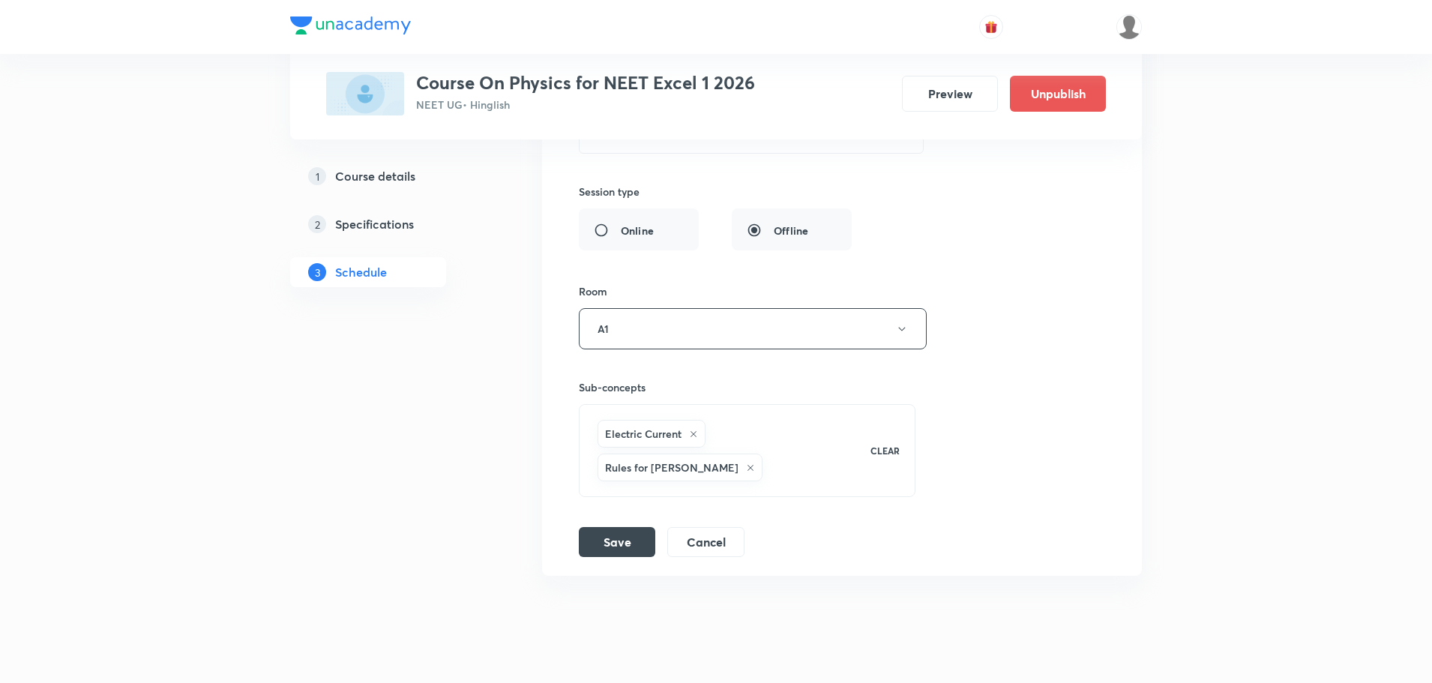
click at [687, 432] on div "Electric Current" at bounding box center [652, 434] width 108 height 28
click at [692, 427] on div "Electric Current" at bounding box center [652, 434] width 108 height 28
checkbox input "true"
click at [694, 431] on icon at bounding box center [693, 434] width 9 height 9
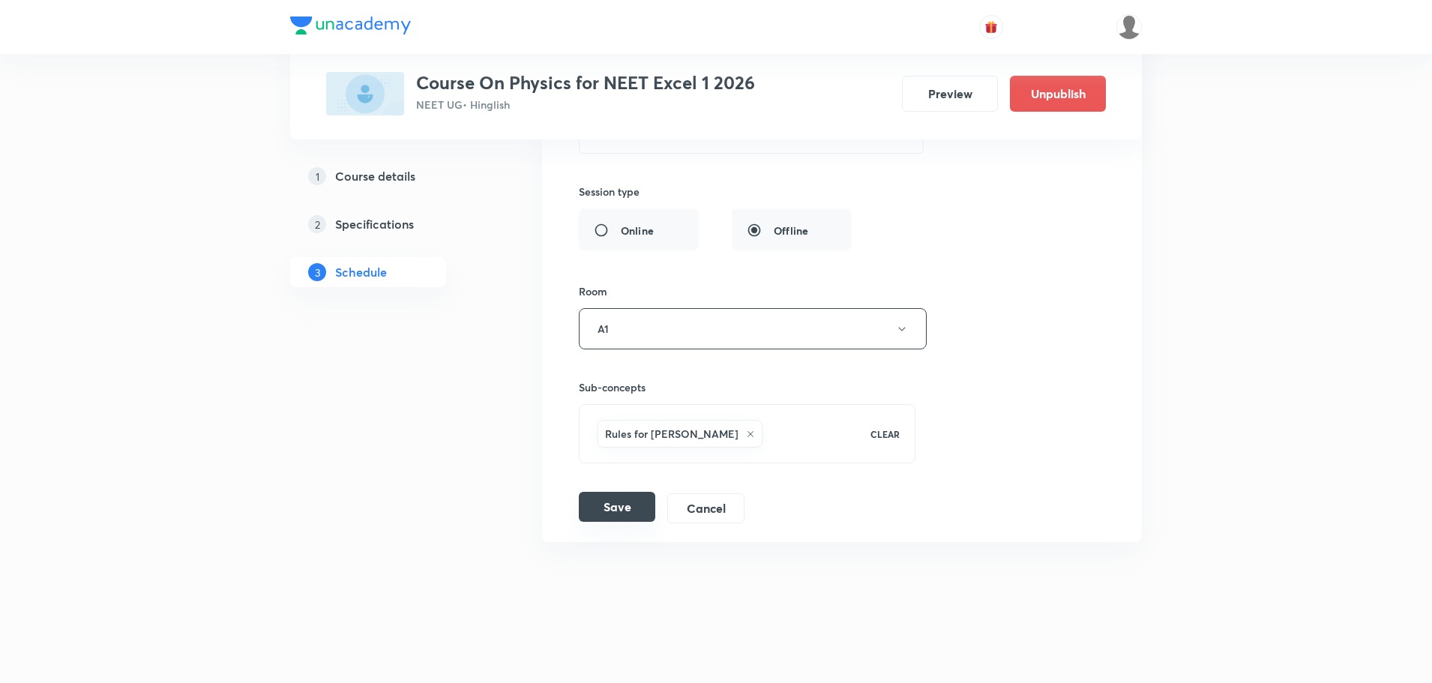
click at [594, 509] on button "Save" at bounding box center [617, 507] width 76 height 30
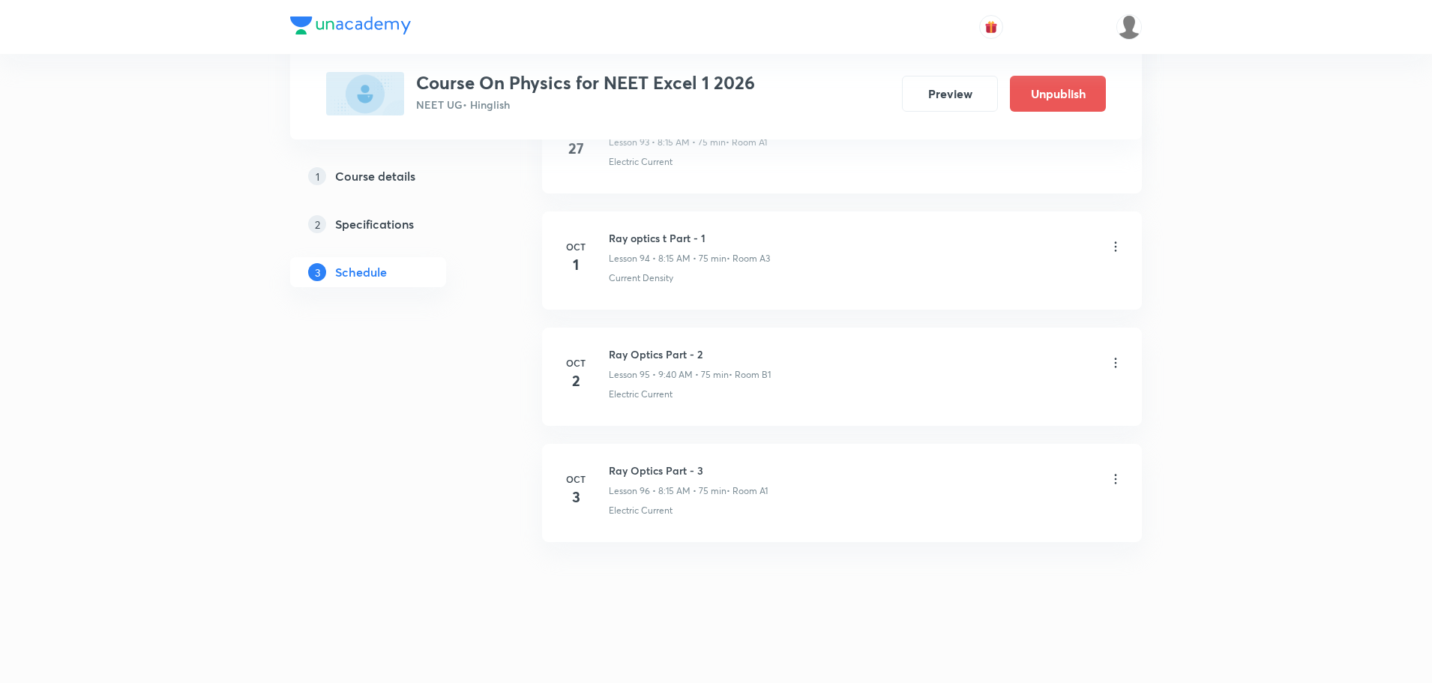
scroll to position [10986, 0]
